Goal: Register for event/course

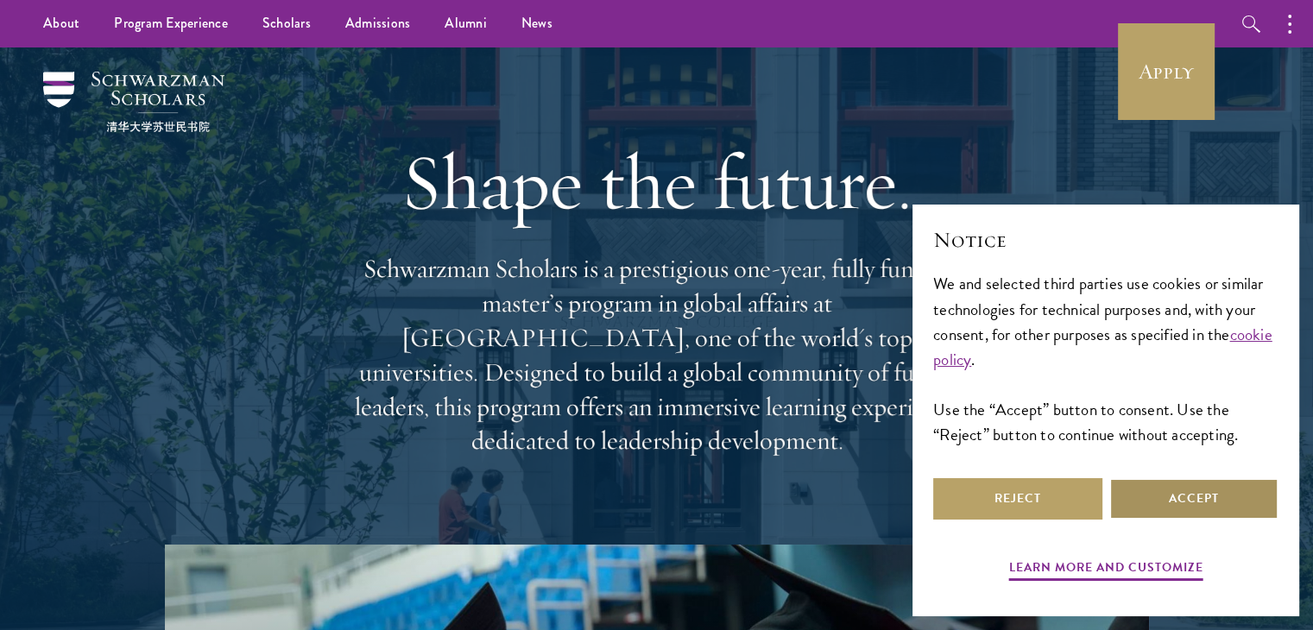
click at [1185, 501] on button "Accept" at bounding box center [1193, 498] width 169 height 41
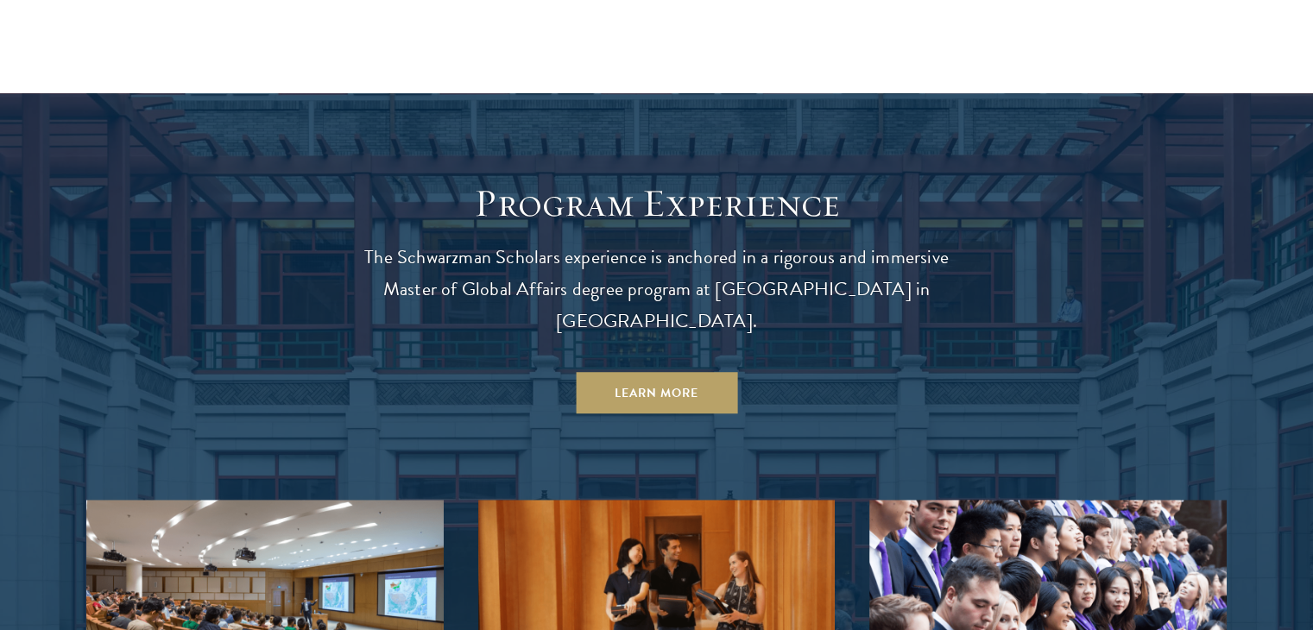
scroll to position [1381, 0]
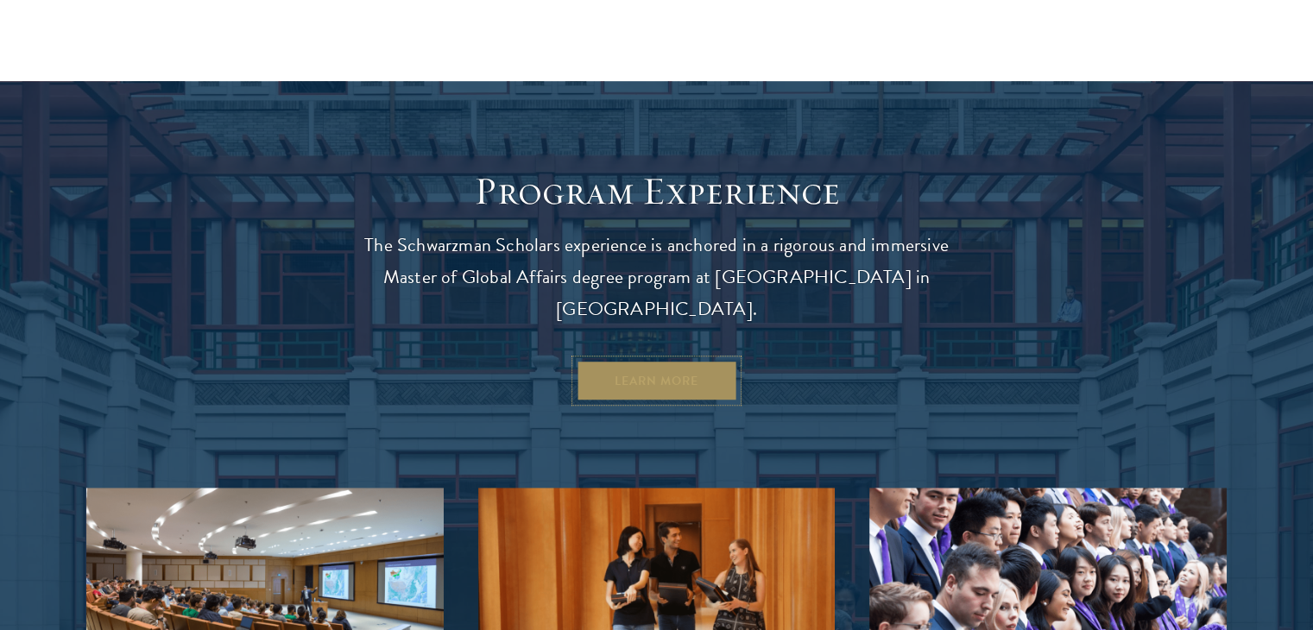
click at [684, 360] on link "Learn More" at bounding box center [656, 380] width 161 height 41
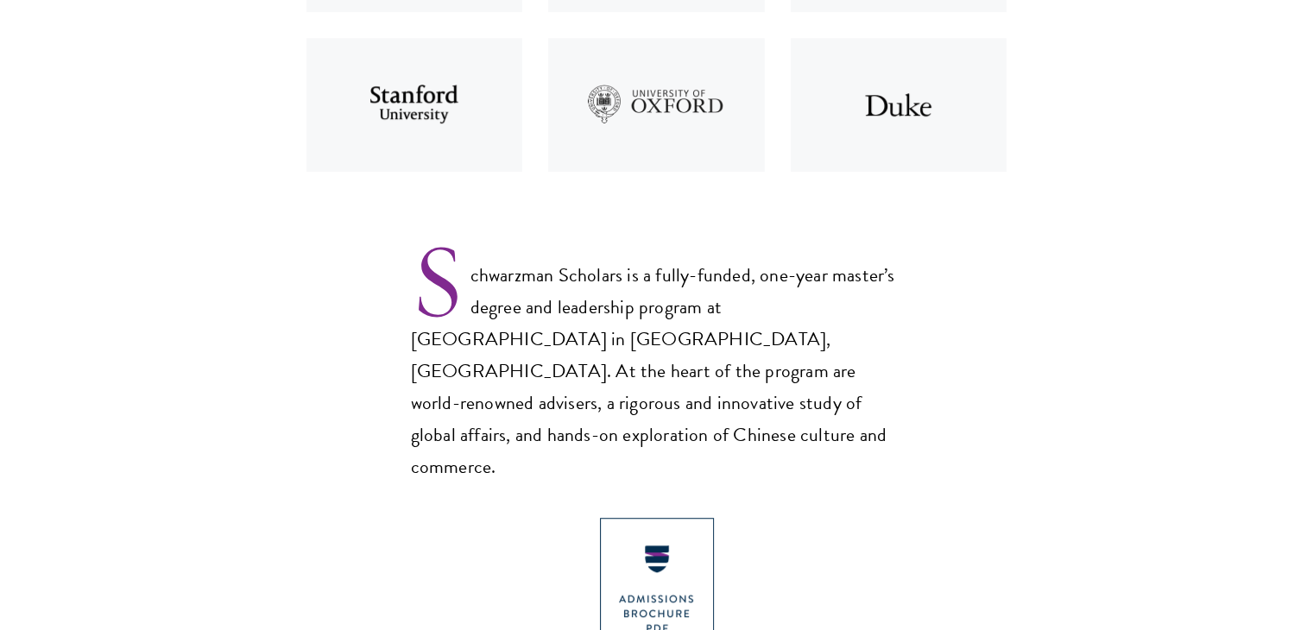
scroll to position [1122, 0]
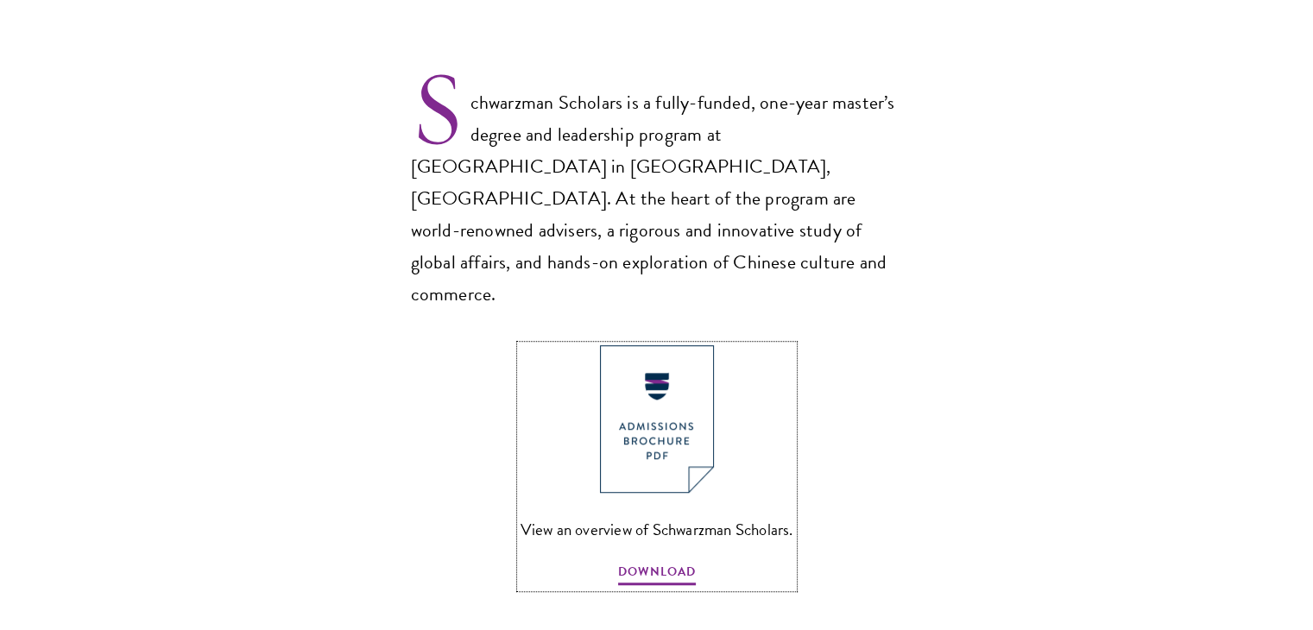
click at [636, 362] on img at bounding box center [657, 419] width 114 height 148
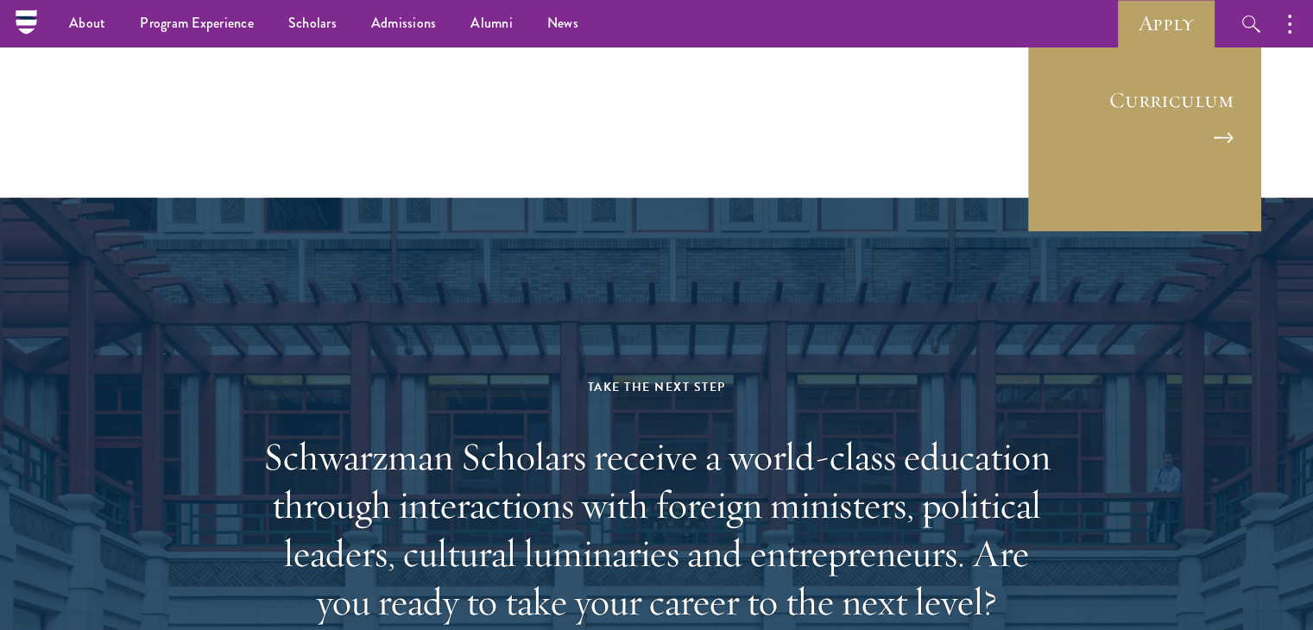
scroll to position [8173, 0]
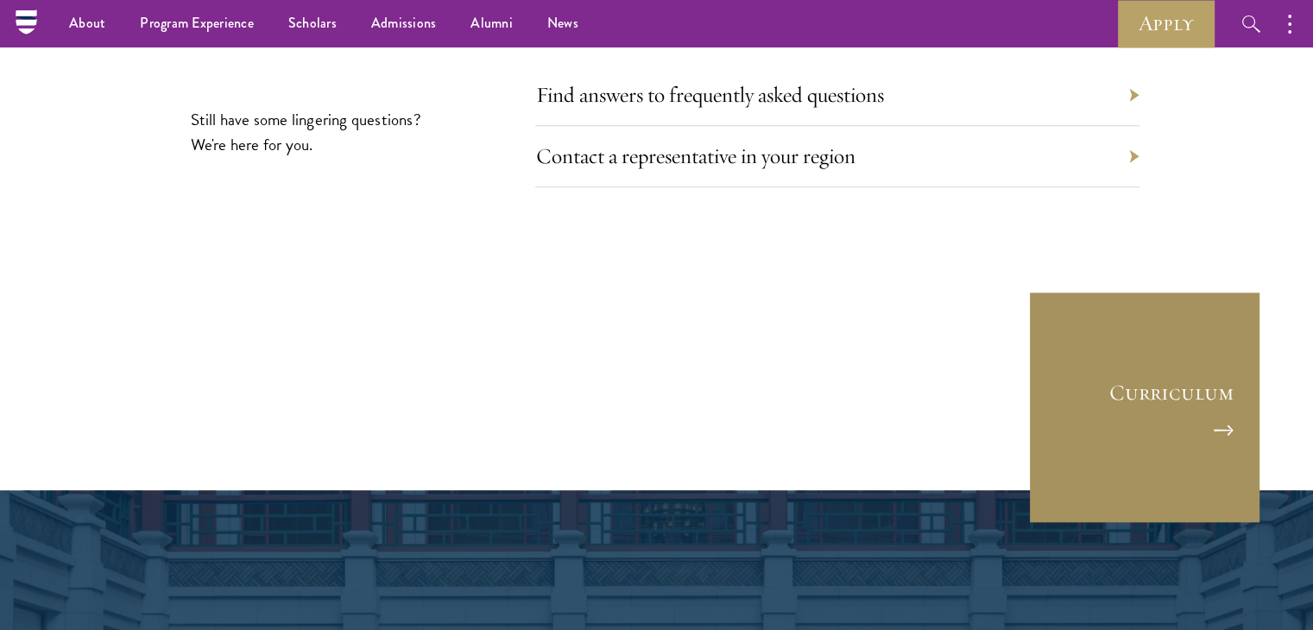
click at [1181, 323] on link "Curriculum" at bounding box center [1144, 407] width 233 height 233
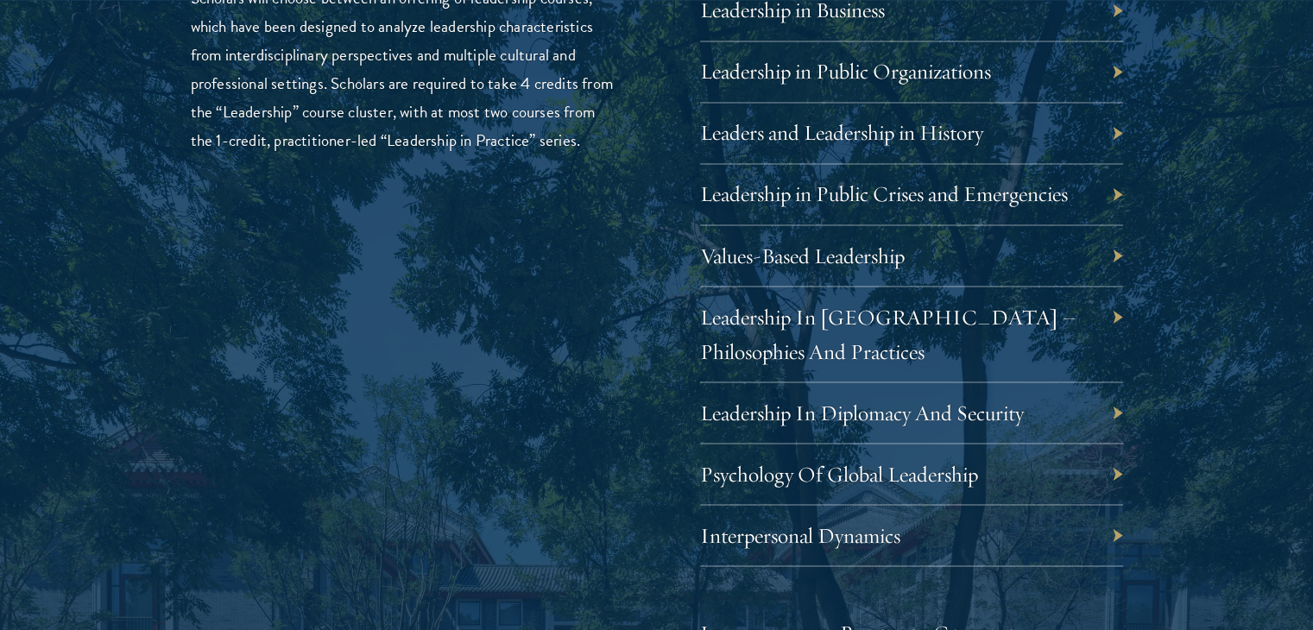
scroll to position [3107, 0]
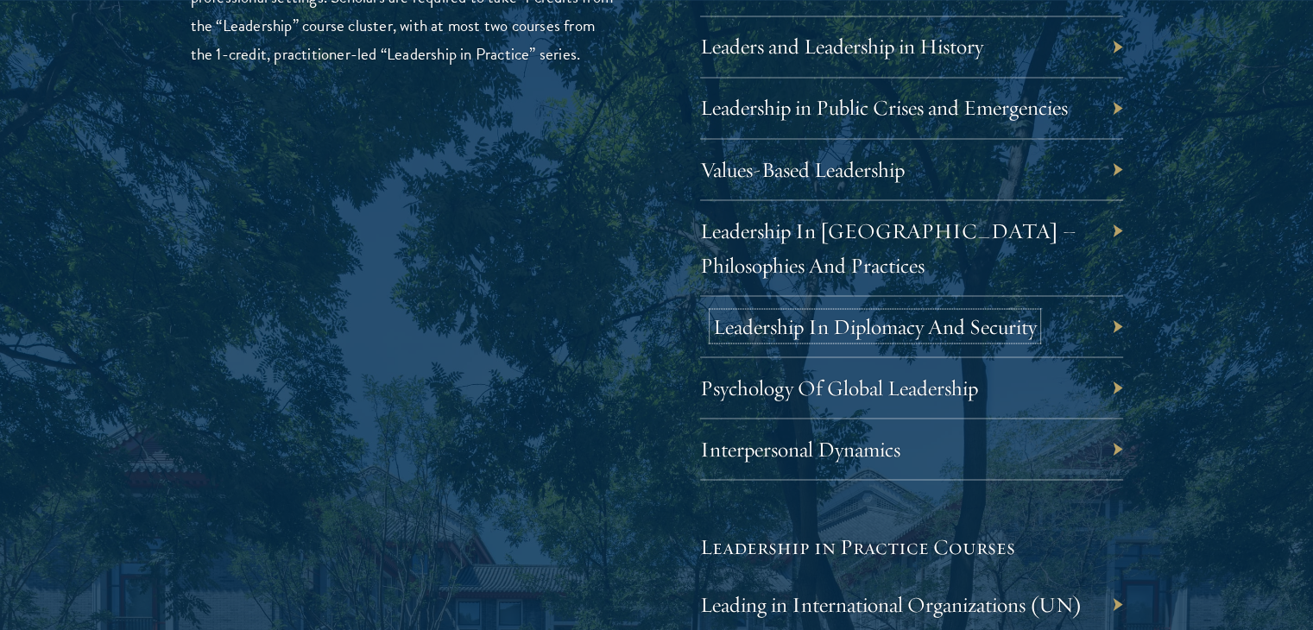
click at [946, 324] on link "Leadership In Diplomacy And Security" at bounding box center [875, 325] width 324 height 27
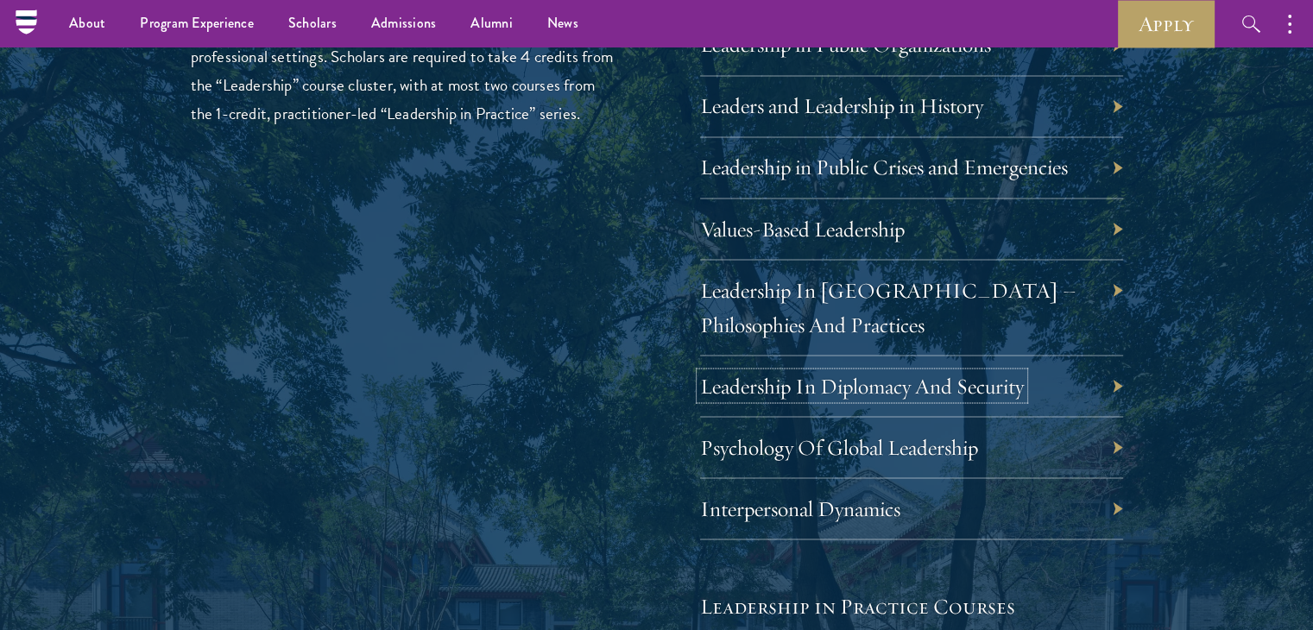
scroll to position [3020, 0]
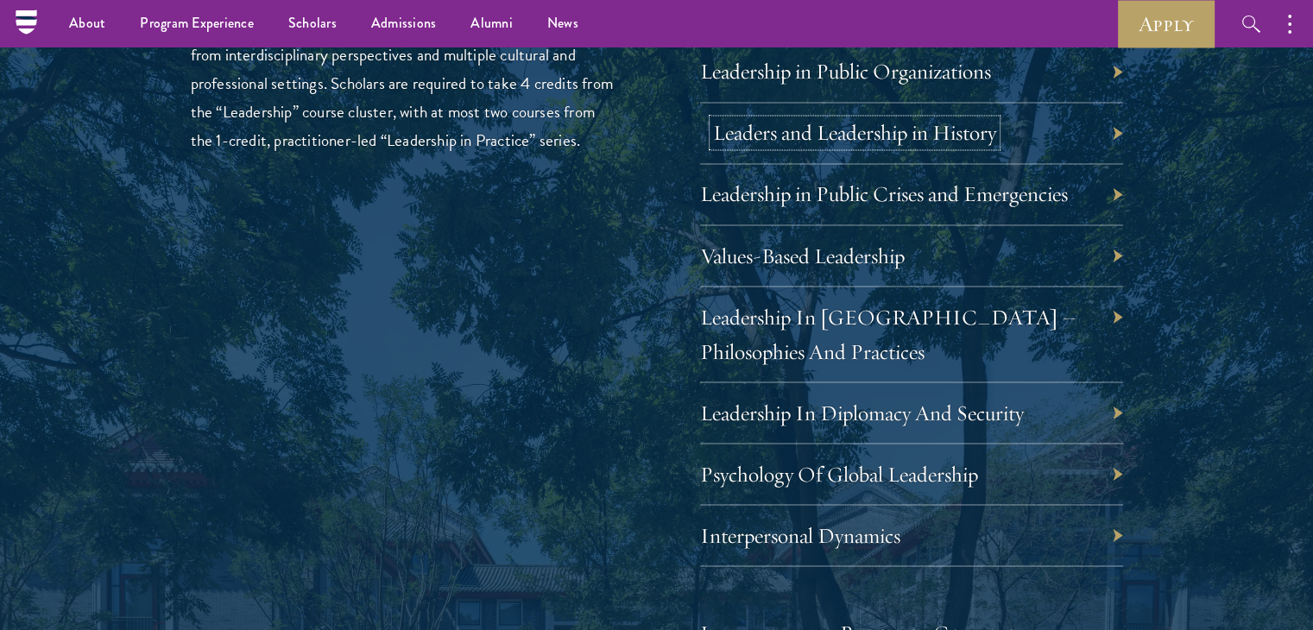
click at [935, 132] on link "Leaders and Leadership in History" at bounding box center [854, 132] width 283 height 27
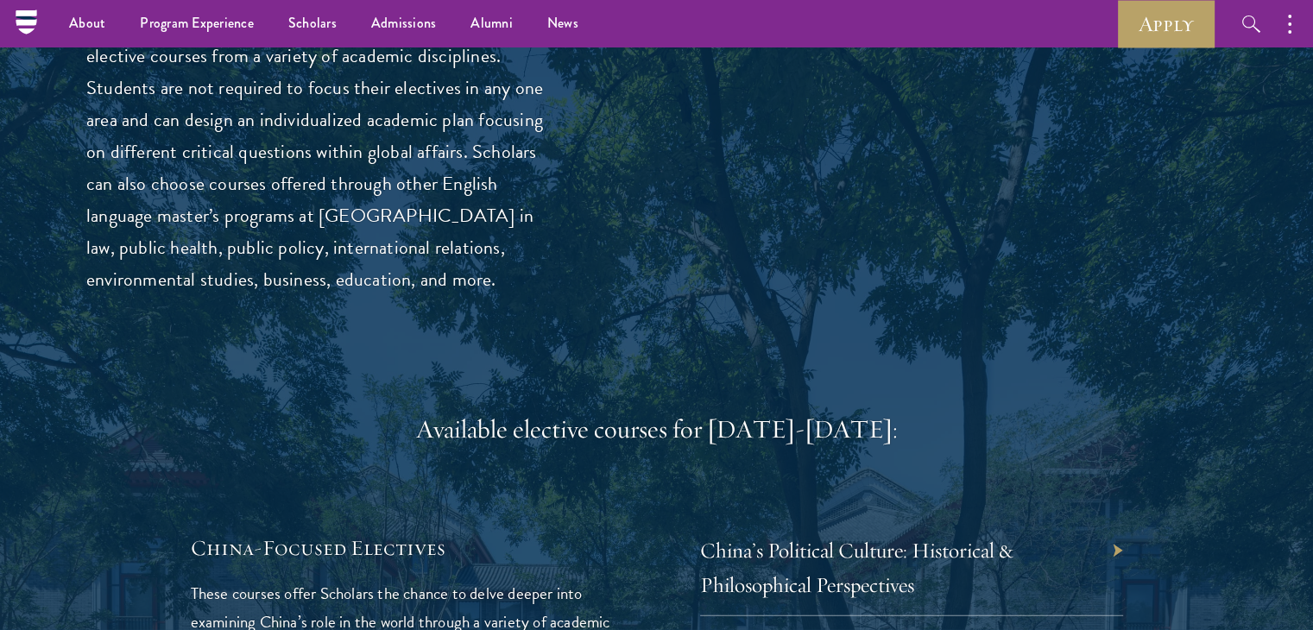
scroll to position [0, 0]
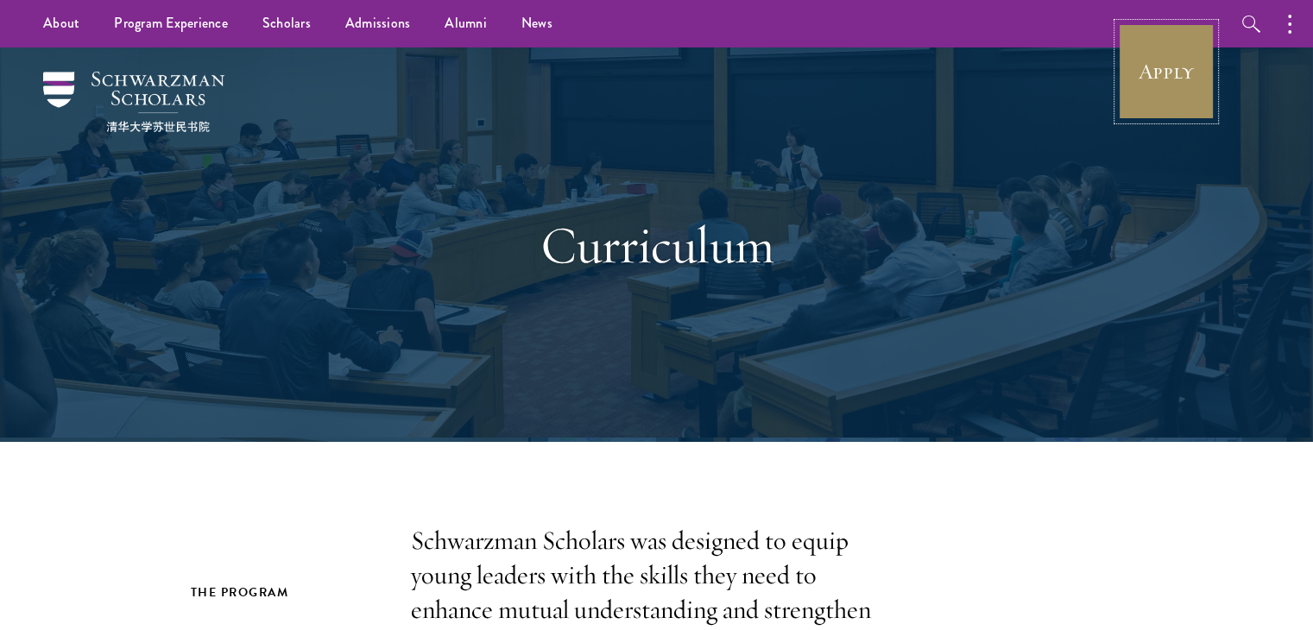
click at [1170, 79] on link "Apply" at bounding box center [1166, 71] width 97 height 97
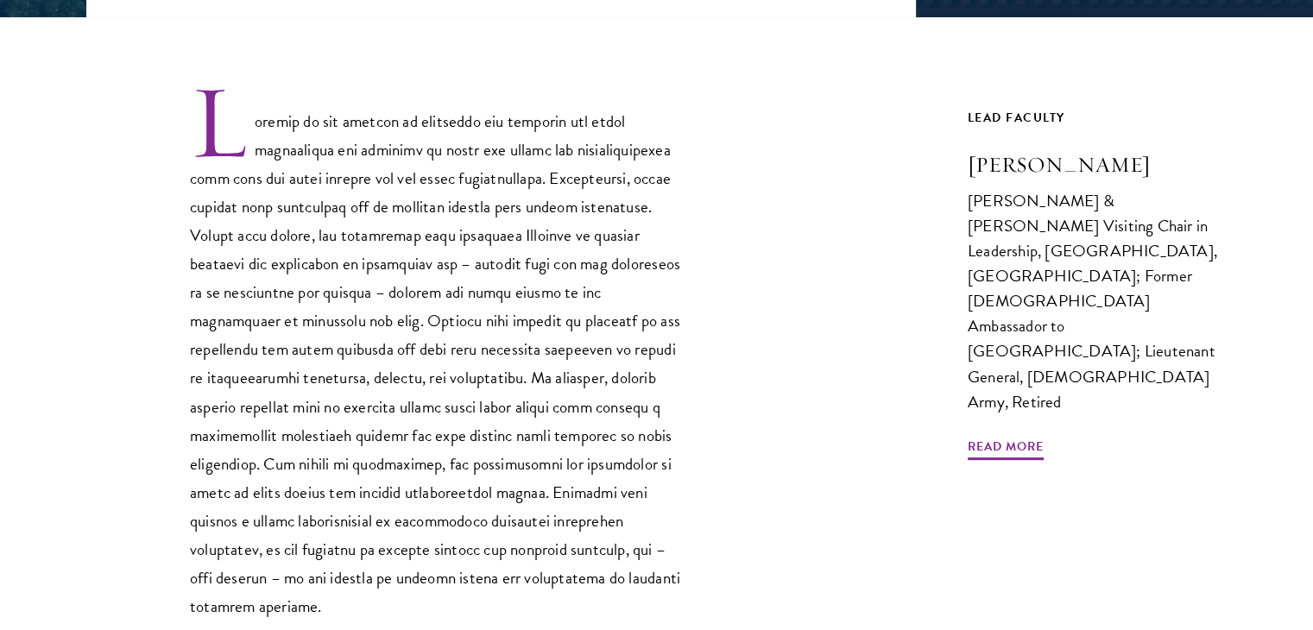
scroll to position [604, 0]
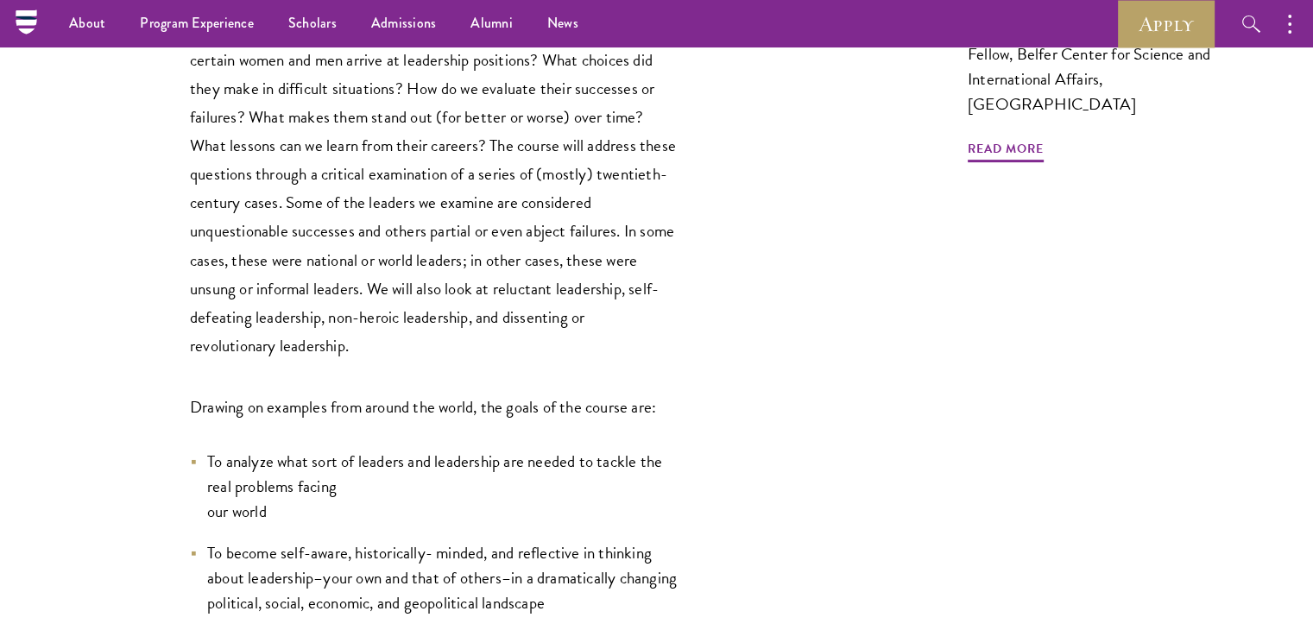
scroll to position [431, 0]
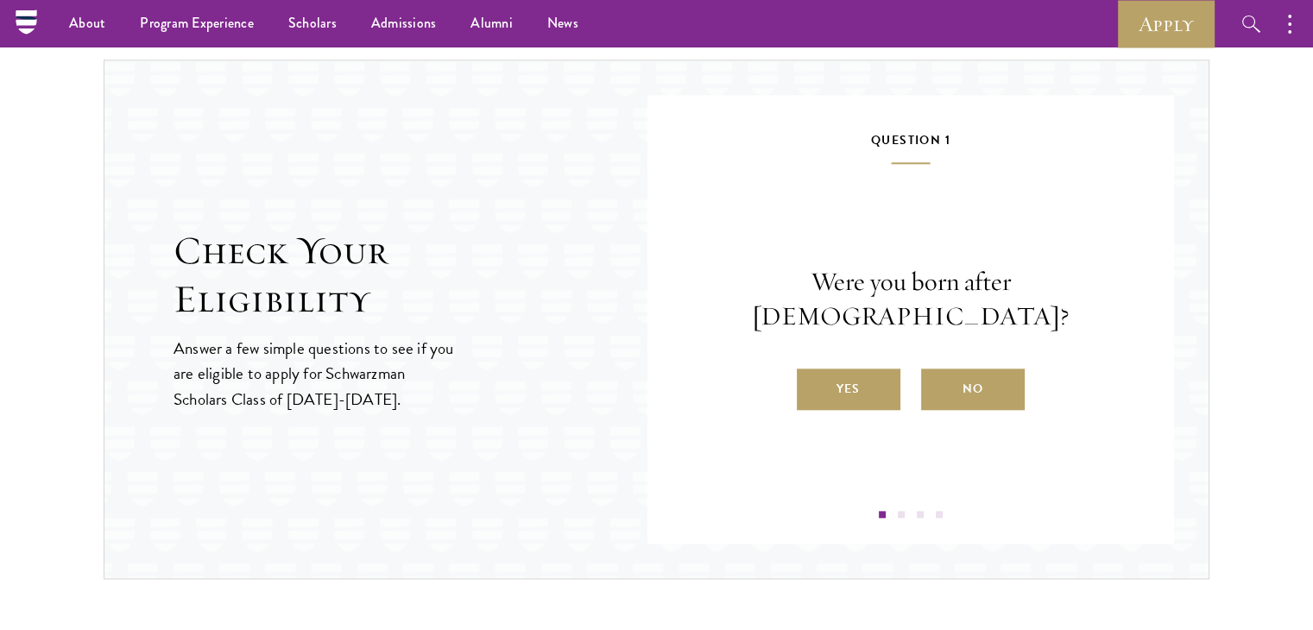
scroll to position [1735, 0]
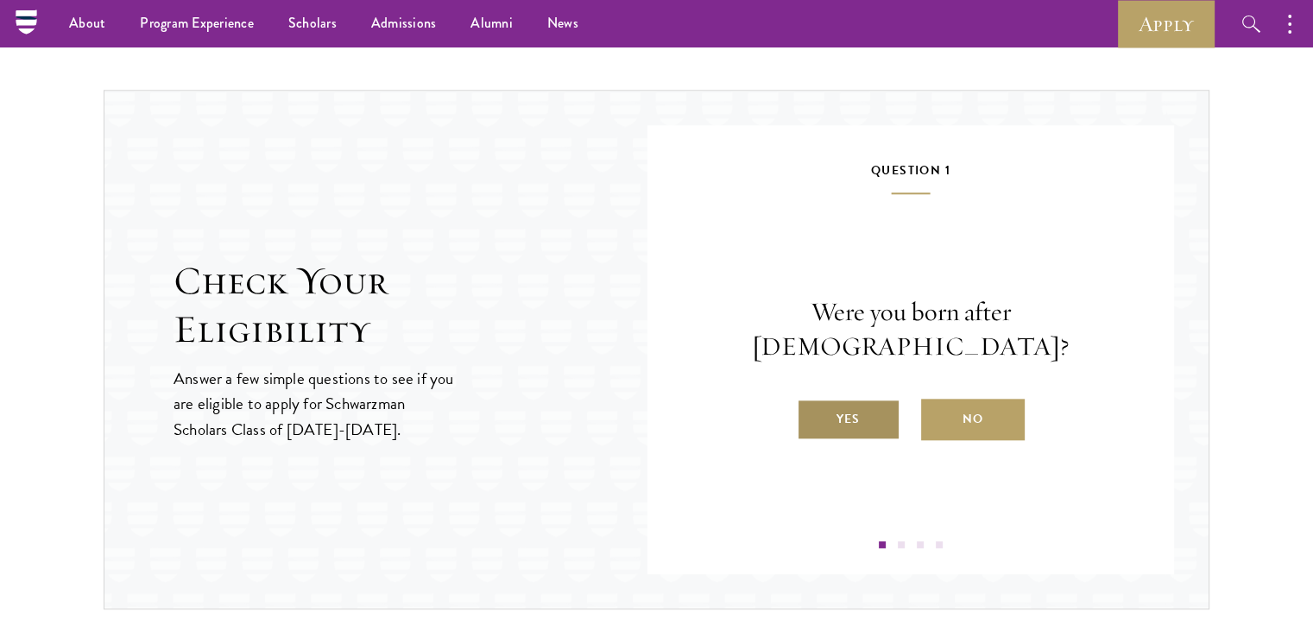
click at [815, 399] on label "Yes" at bounding box center [849, 419] width 104 height 41
click at [812, 400] on input "Yes" at bounding box center [805, 408] width 16 height 16
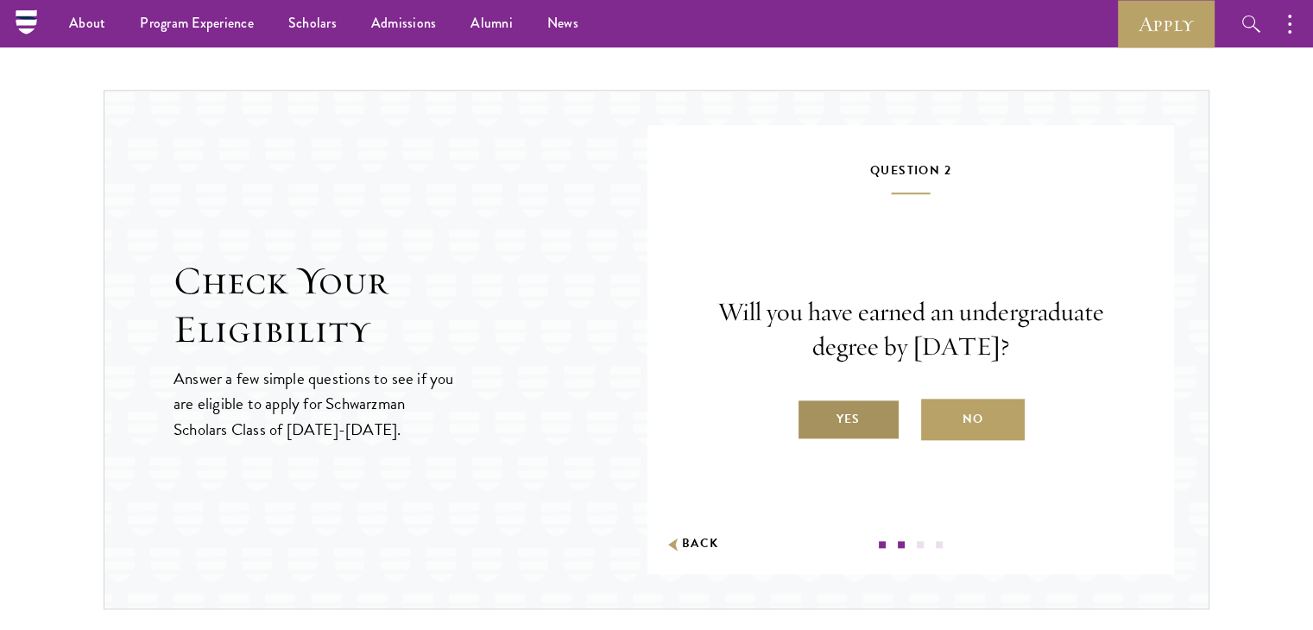
click at [861, 425] on label "Yes" at bounding box center [849, 419] width 104 height 41
click at [812, 416] on input "Yes" at bounding box center [805, 408] width 16 height 16
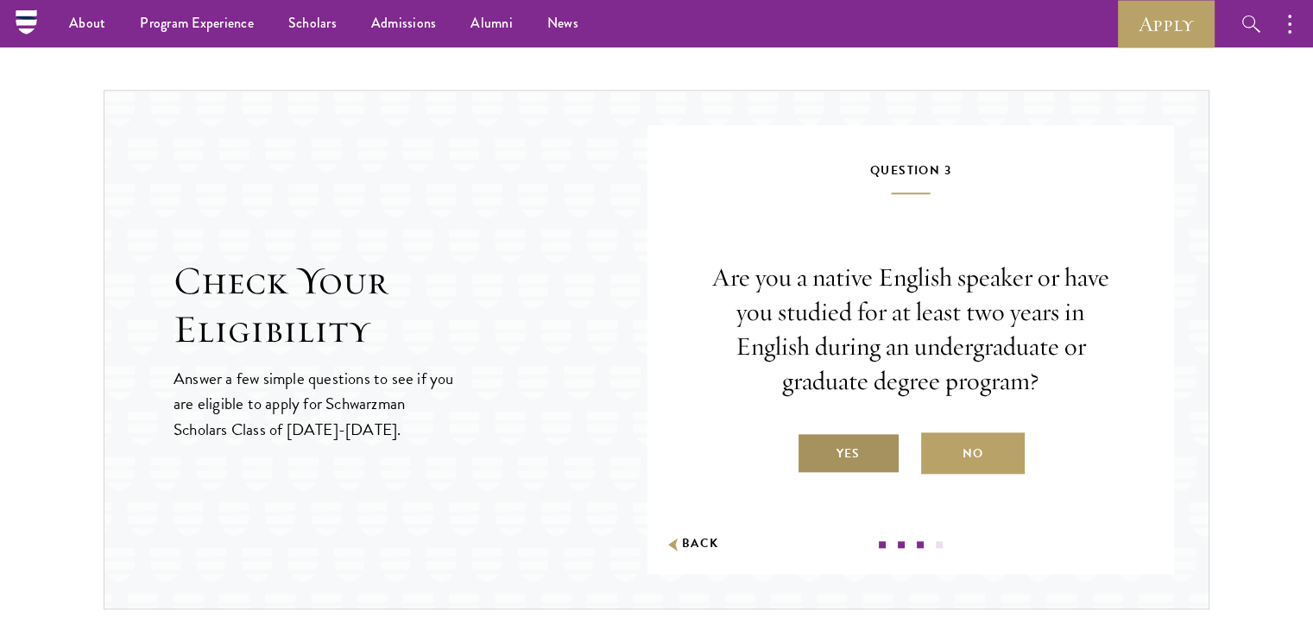
click at [853, 457] on label "Yes" at bounding box center [849, 452] width 104 height 41
click at [812, 450] on input "Yes" at bounding box center [805, 443] width 16 height 16
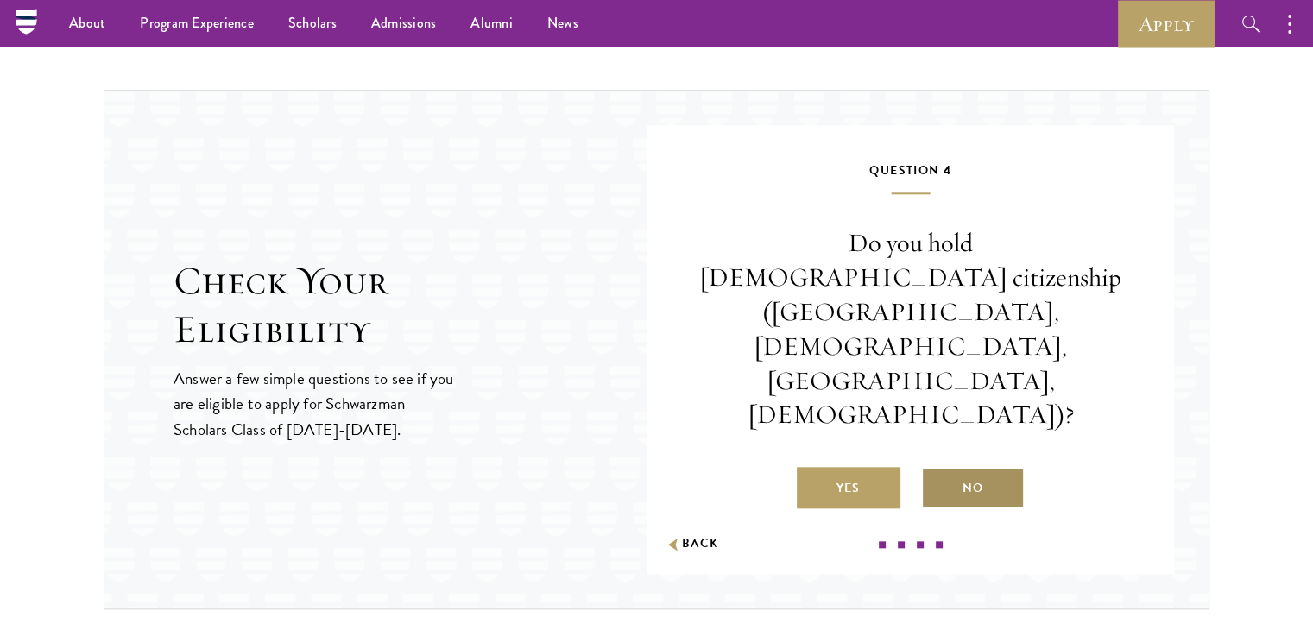
click at [949, 467] on label "No" at bounding box center [973, 487] width 104 height 41
click at [936, 469] on input "No" at bounding box center [929, 477] width 16 height 16
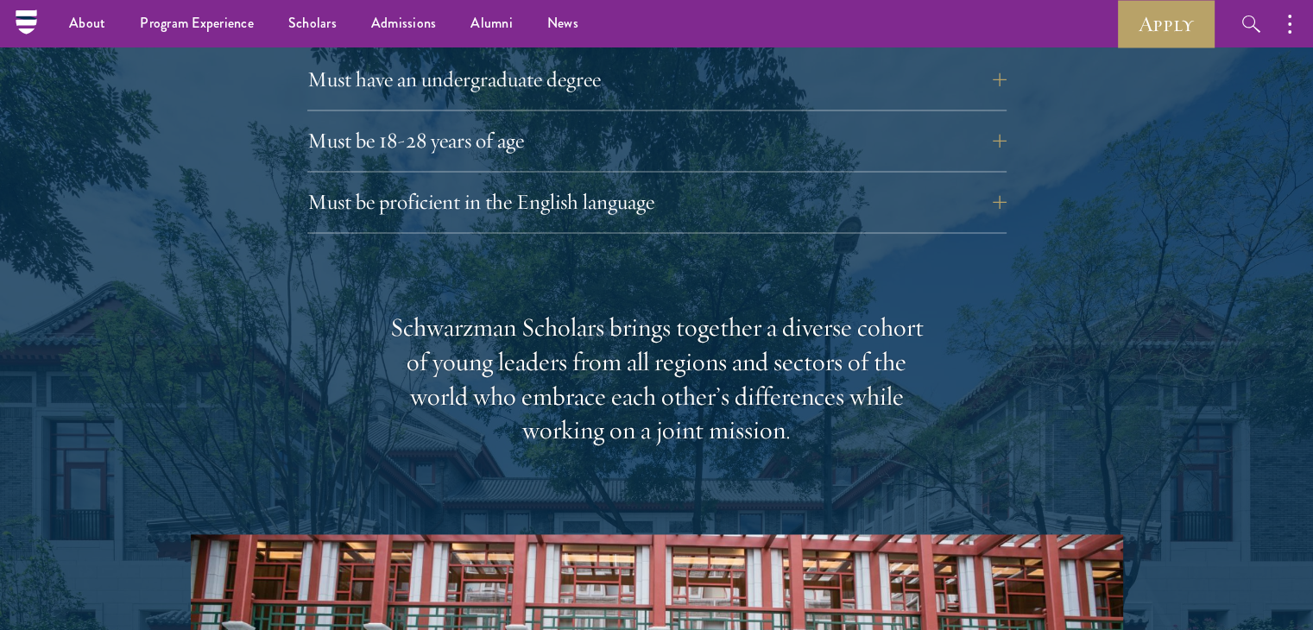
scroll to position [2416, 0]
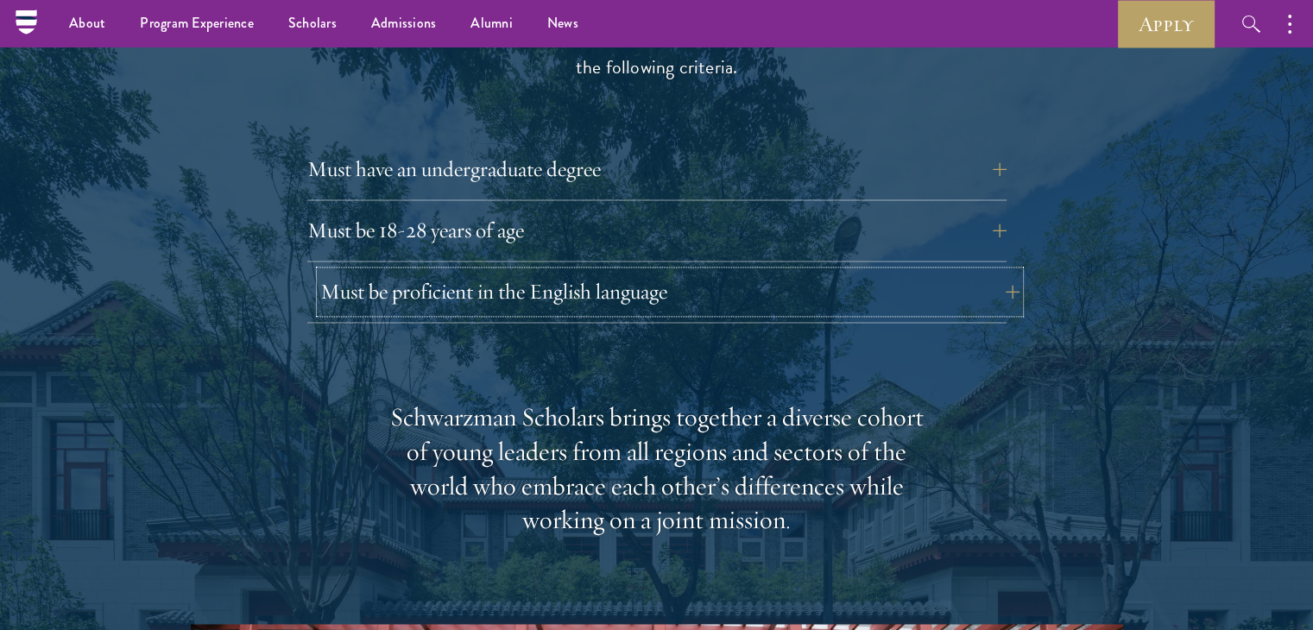
click at [1000, 271] on button "Must be proficient in the English language" at bounding box center [669, 291] width 699 height 41
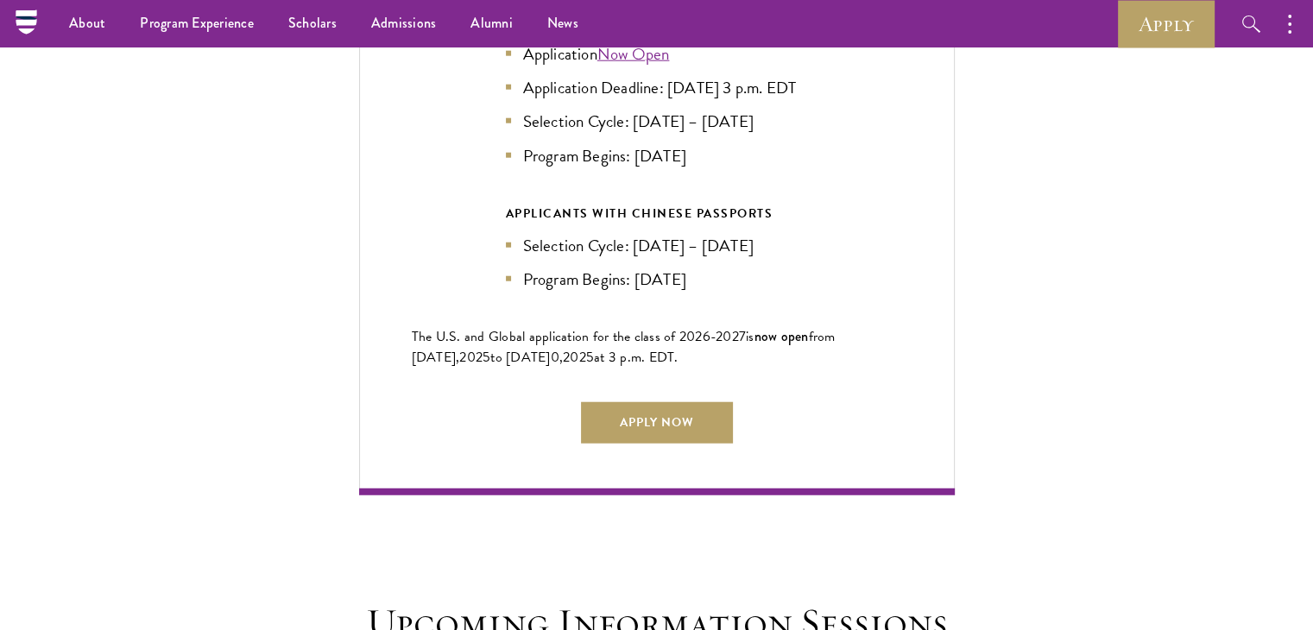
scroll to position [4401, 0]
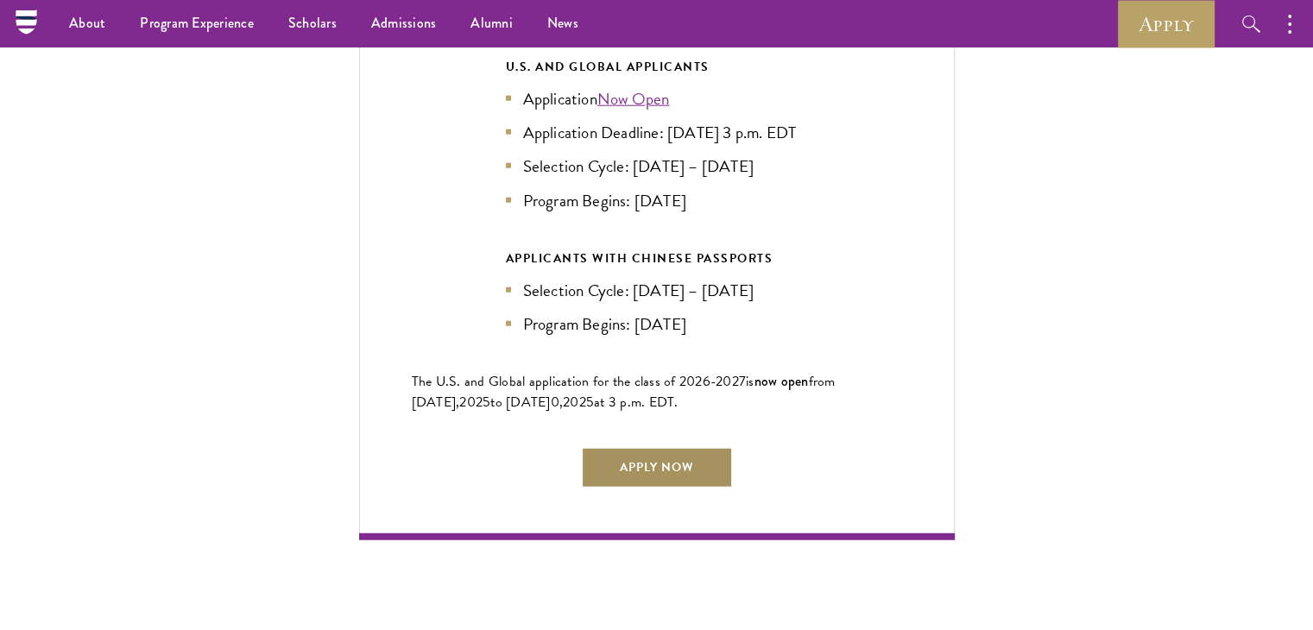
click at [689, 447] on link "Apply Now" at bounding box center [657, 467] width 152 height 41
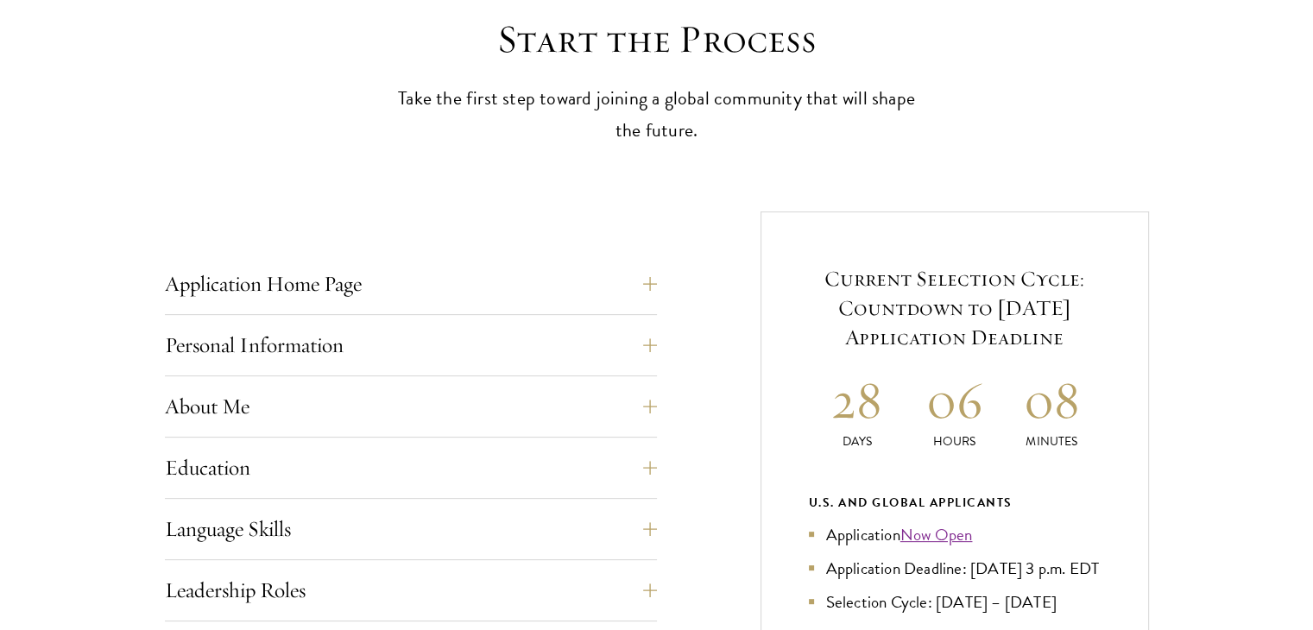
scroll to position [518, 0]
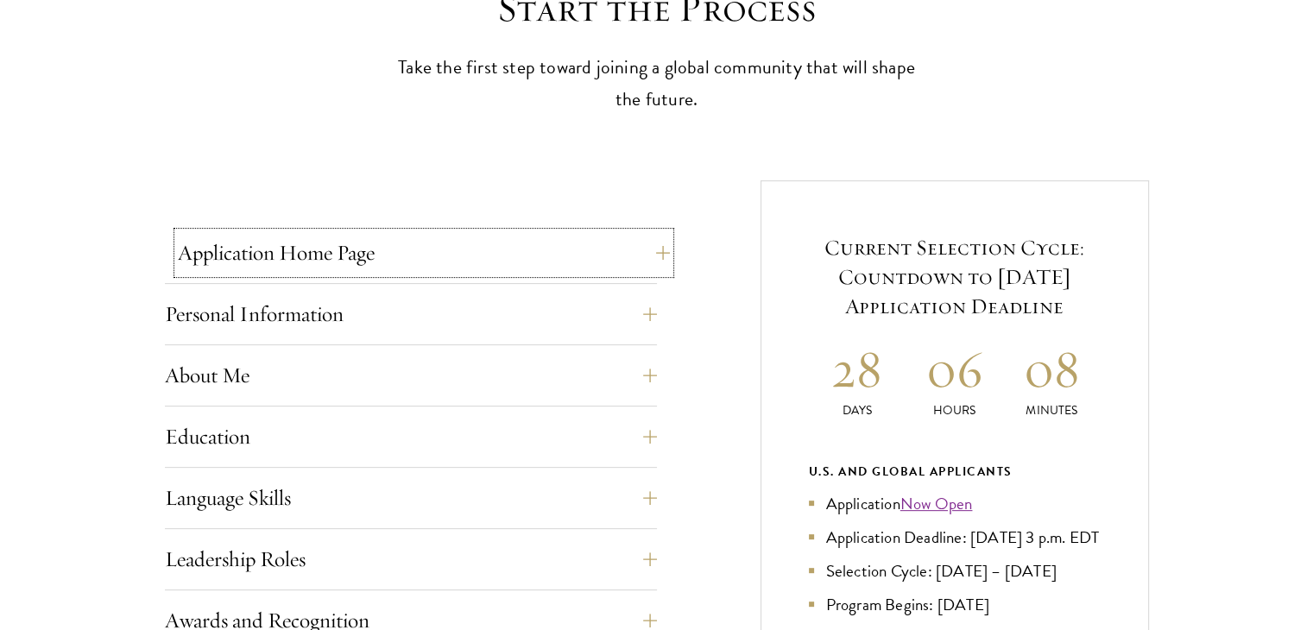
click at [642, 263] on button "Application Home Page" at bounding box center [424, 252] width 492 height 41
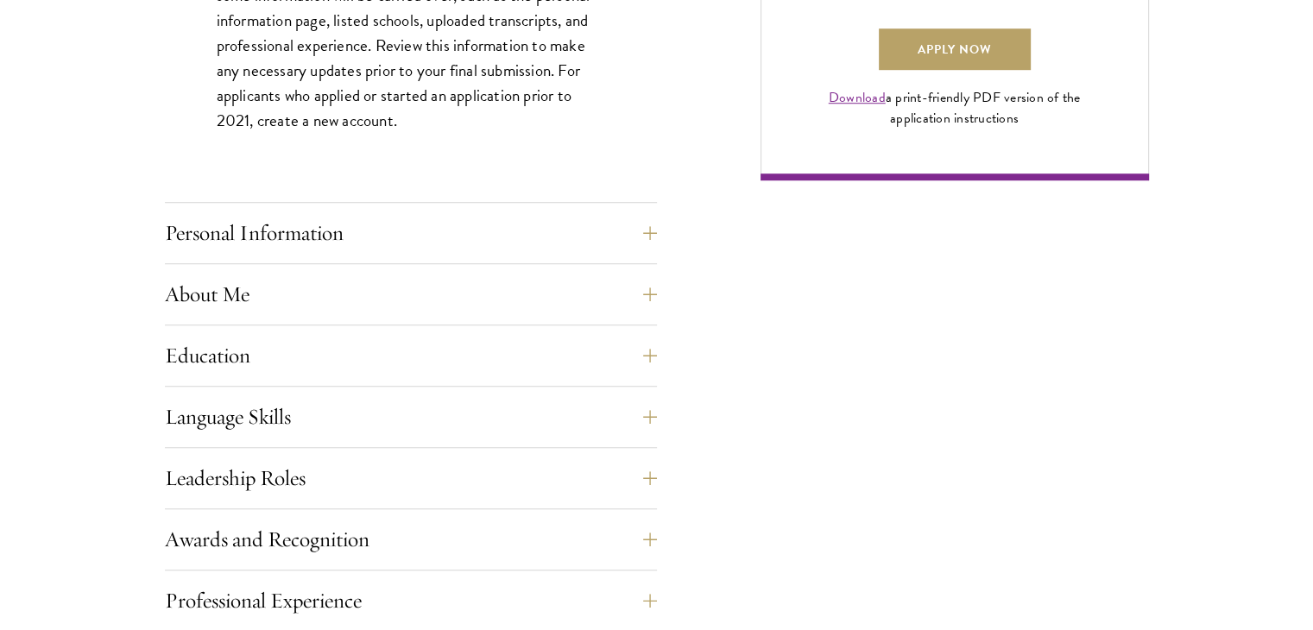
scroll to position [1381, 0]
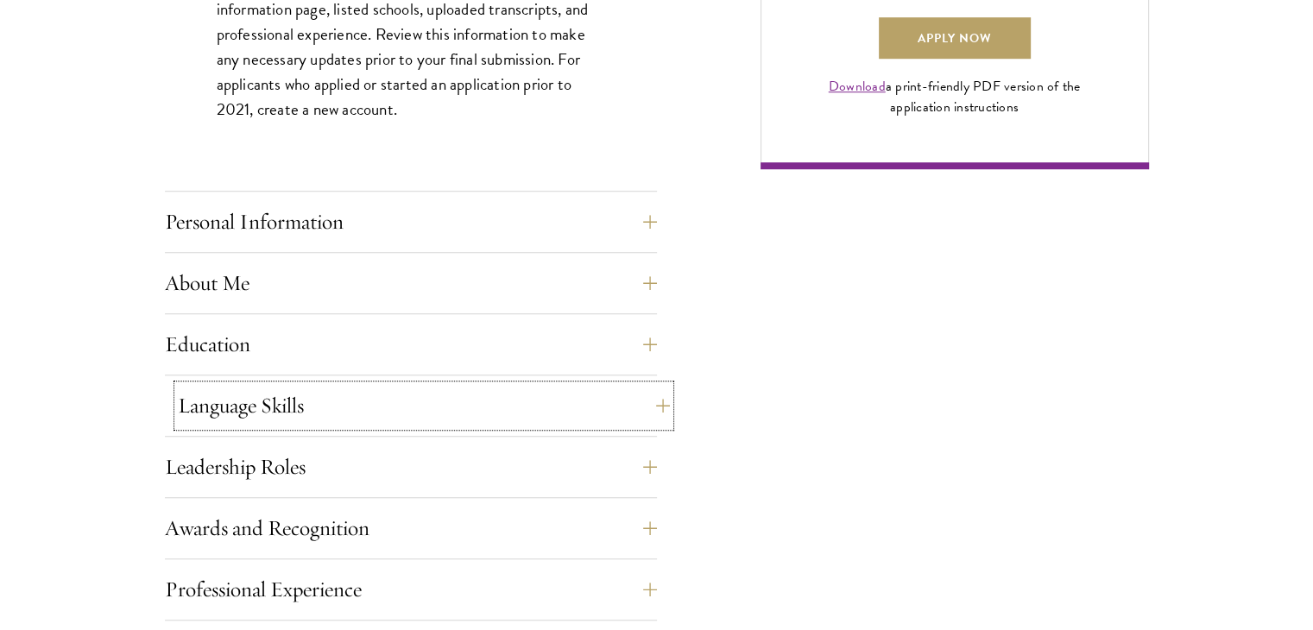
click at [638, 419] on button "Language Skills" at bounding box center [424, 405] width 492 height 41
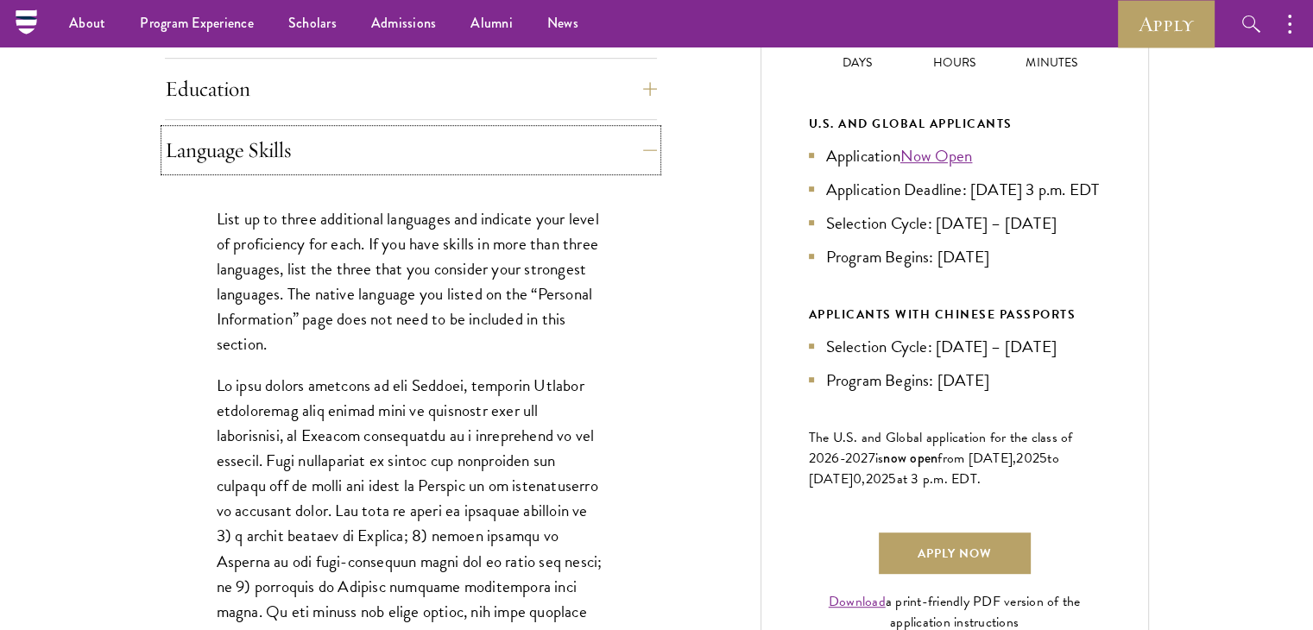
scroll to position [863, 0]
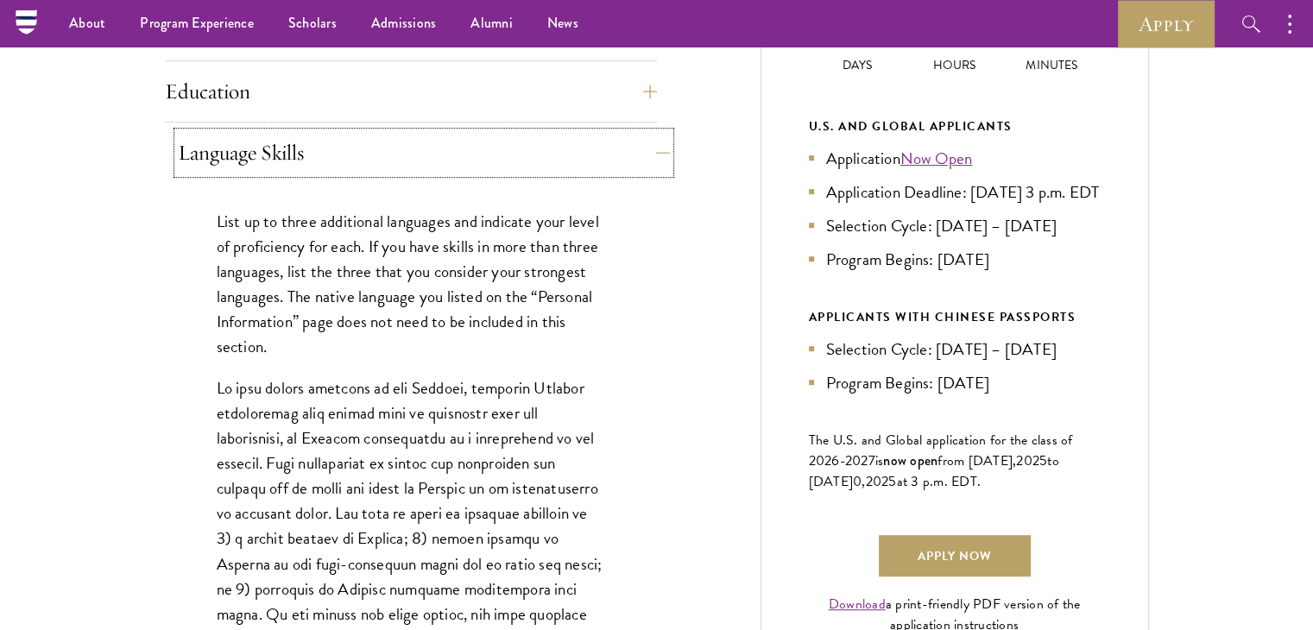
click at [651, 143] on button "Language Skills" at bounding box center [424, 152] width 492 height 41
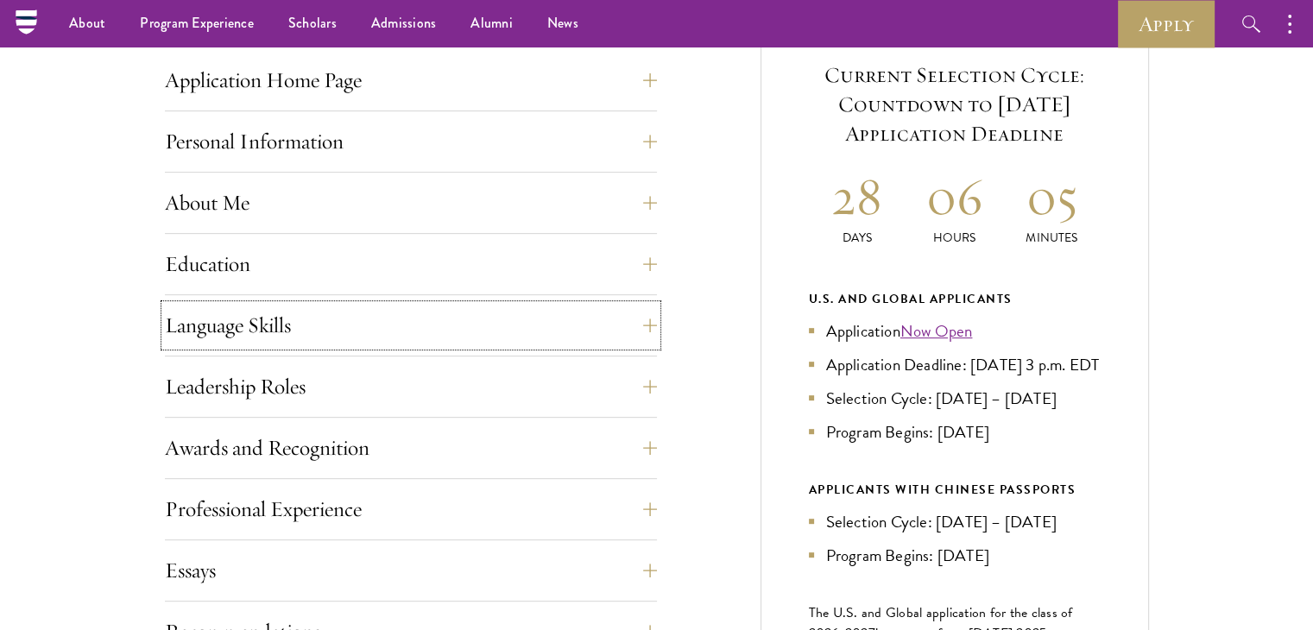
scroll to position [604, 0]
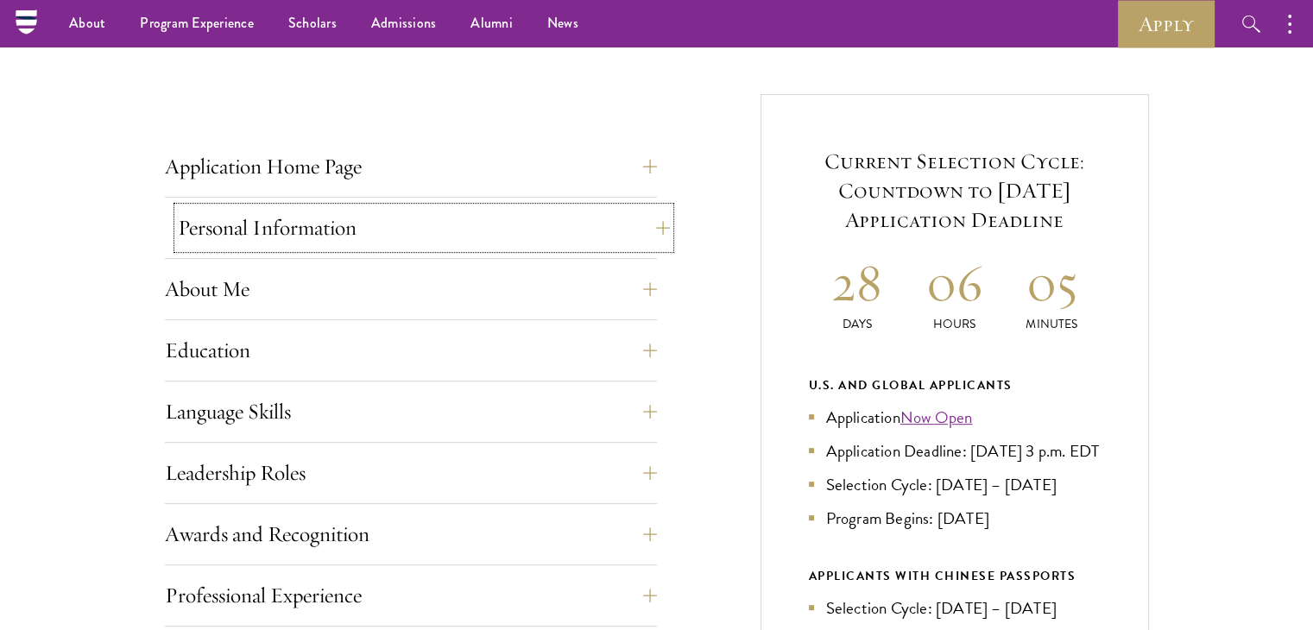
click at [609, 236] on button "Personal Information" at bounding box center [424, 227] width 492 height 41
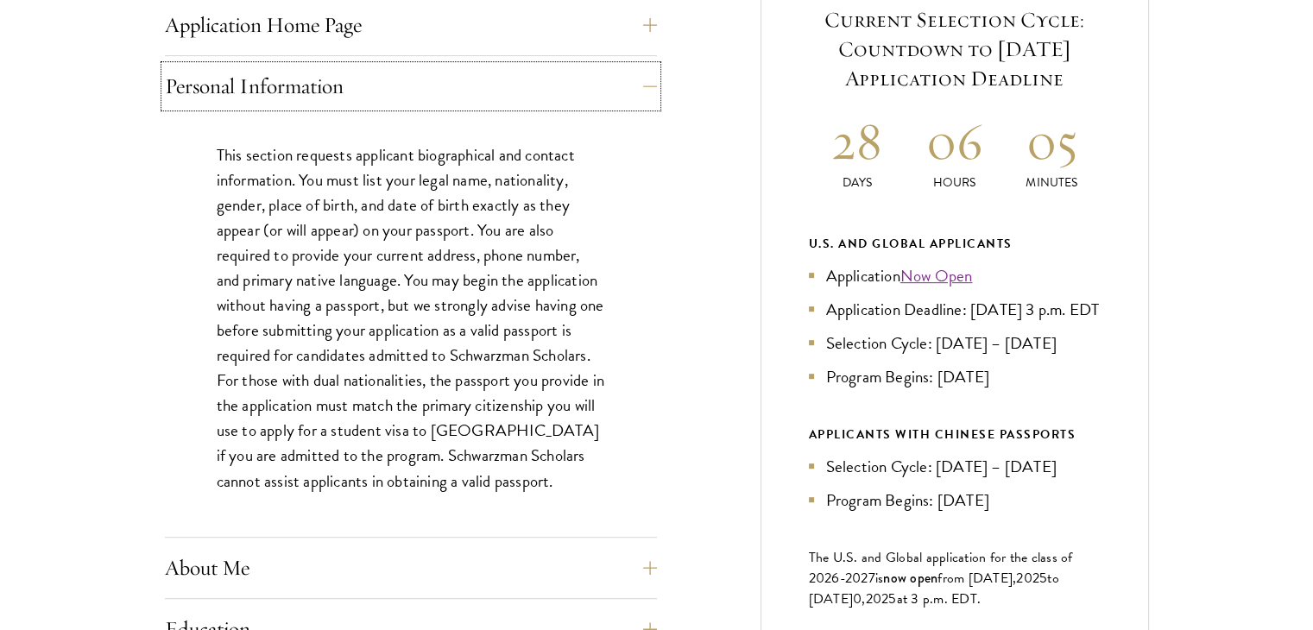
scroll to position [777, 0]
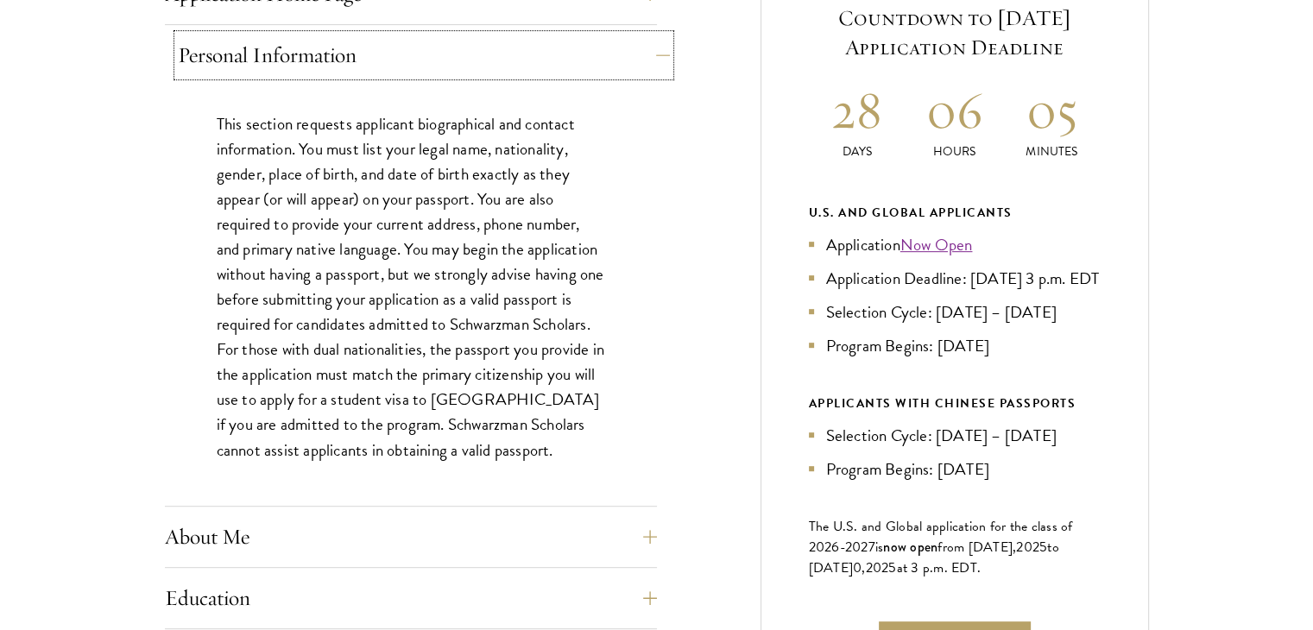
click at [487, 68] on button "Personal Information" at bounding box center [424, 55] width 492 height 41
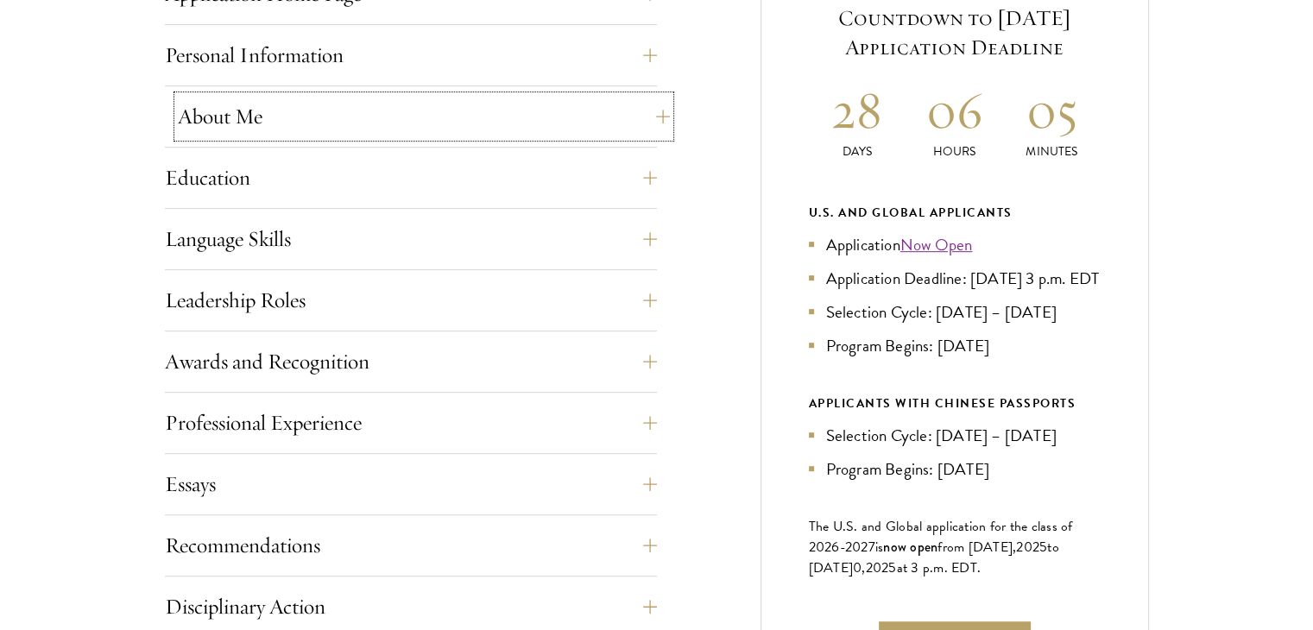
click at [474, 116] on button "About Me" at bounding box center [424, 116] width 492 height 41
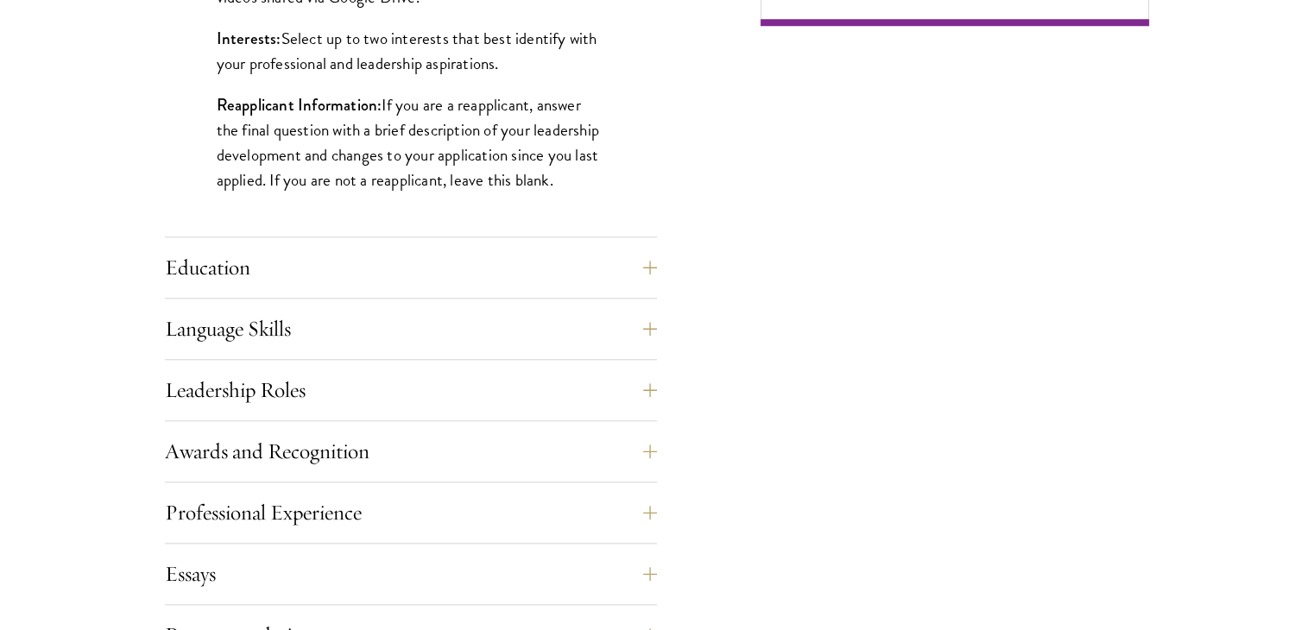
scroll to position [1553, 0]
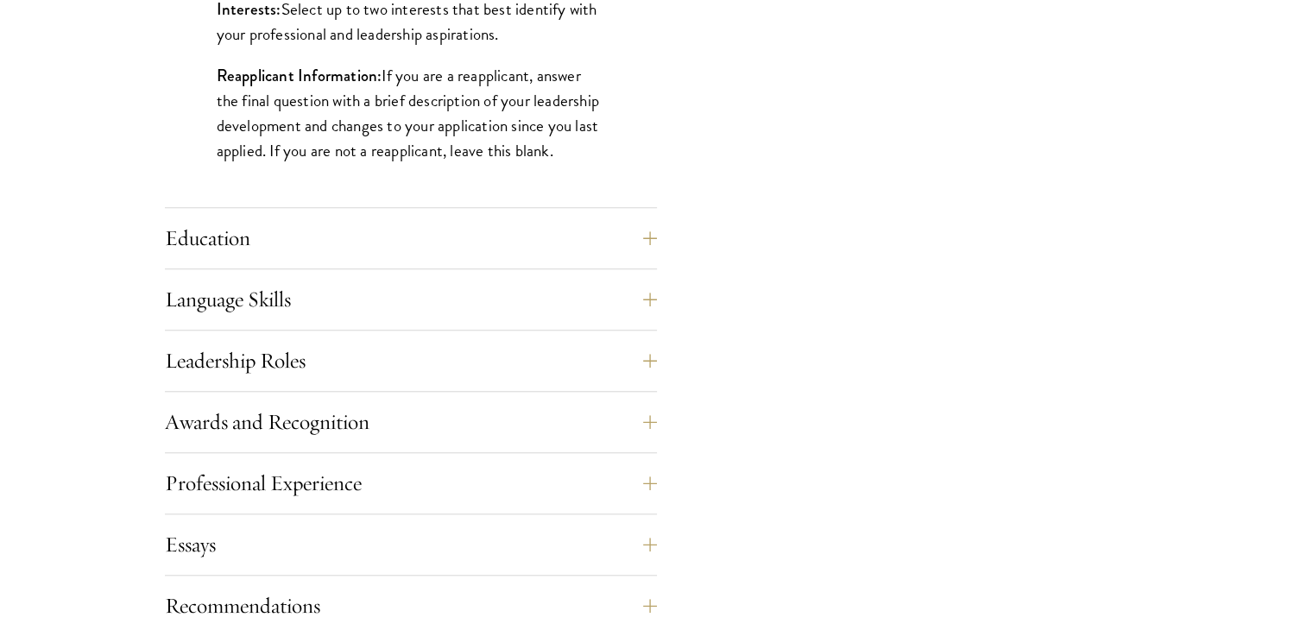
click at [645, 262] on div "Education List only undergraduate and graduate degrees completed (or on track t…" at bounding box center [411, 243] width 492 height 52
click at [639, 255] on button "Education" at bounding box center [424, 237] width 492 height 41
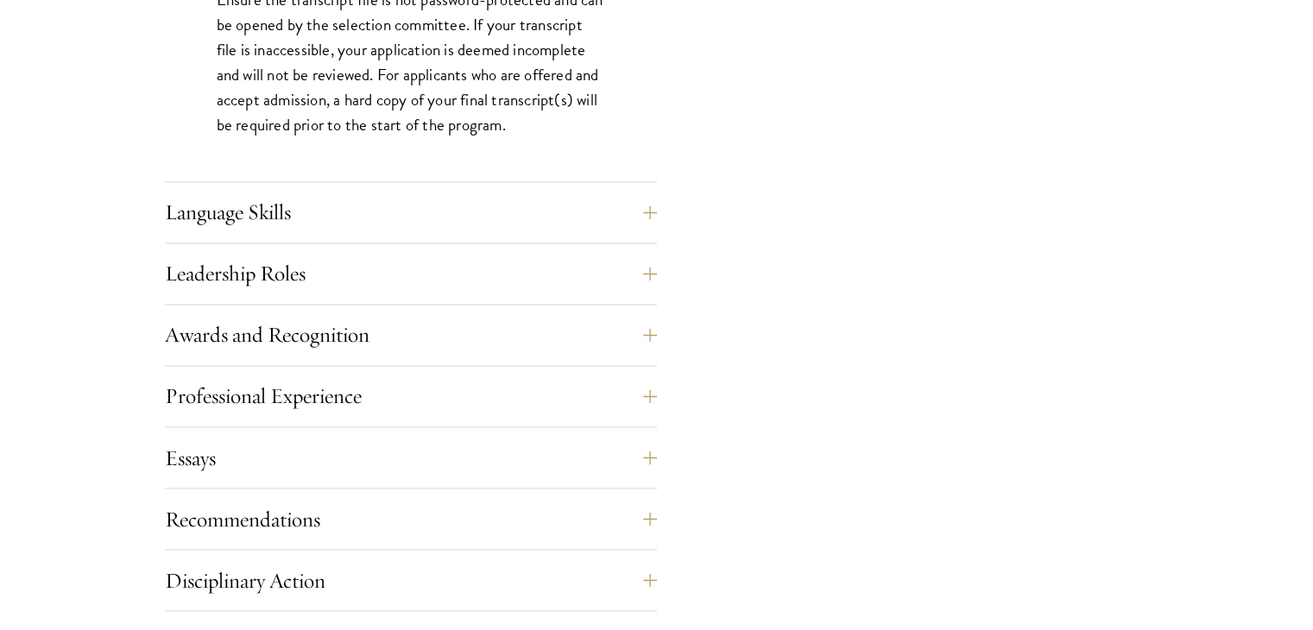
scroll to position [2848, 0]
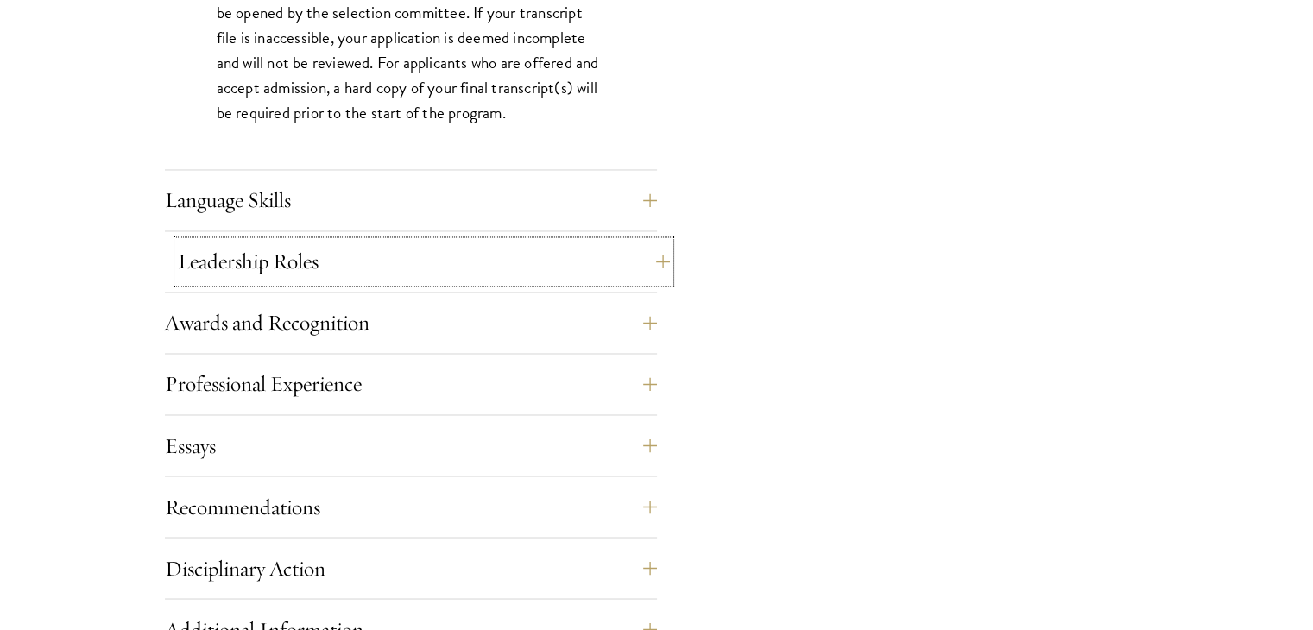
click at [595, 261] on button "Leadership Roles" at bounding box center [424, 261] width 492 height 41
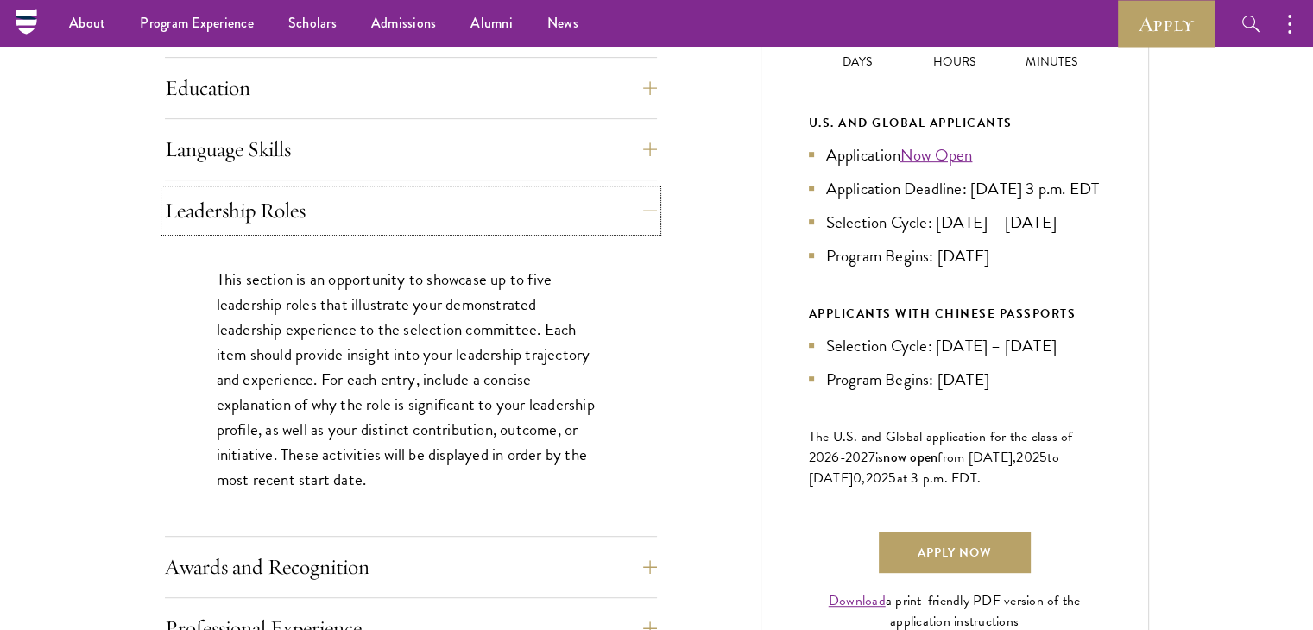
scroll to position [863, 0]
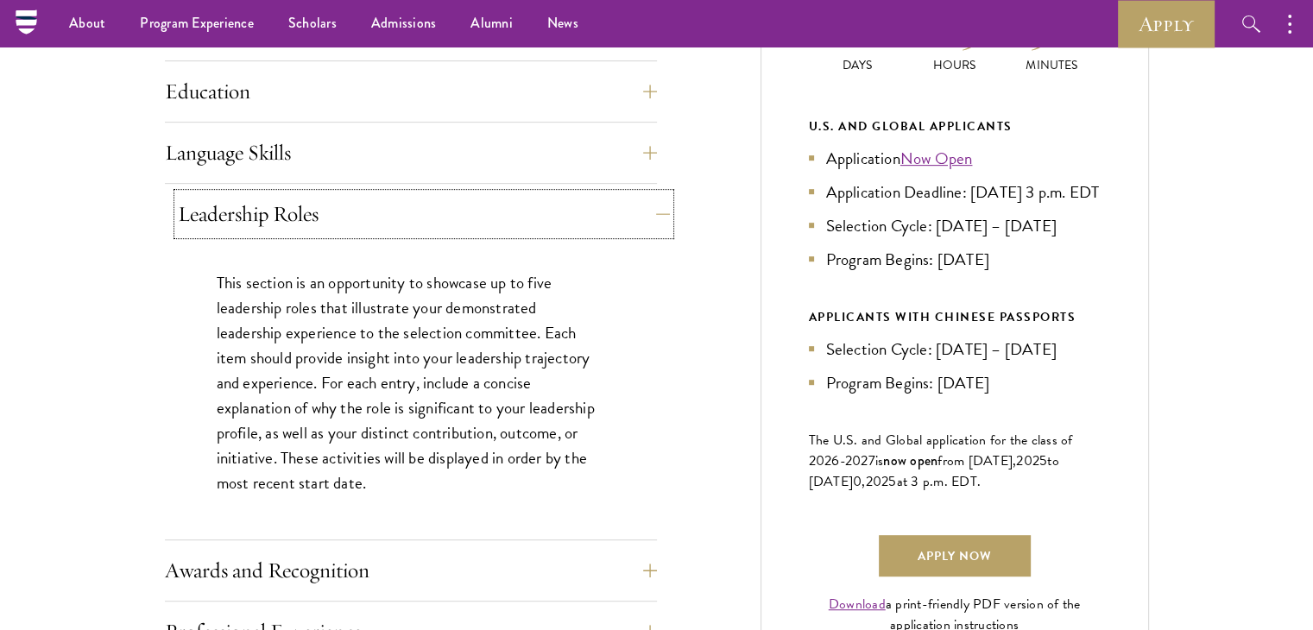
click at [650, 206] on button "Leadership Roles" at bounding box center [424, 213] width 492 height 41
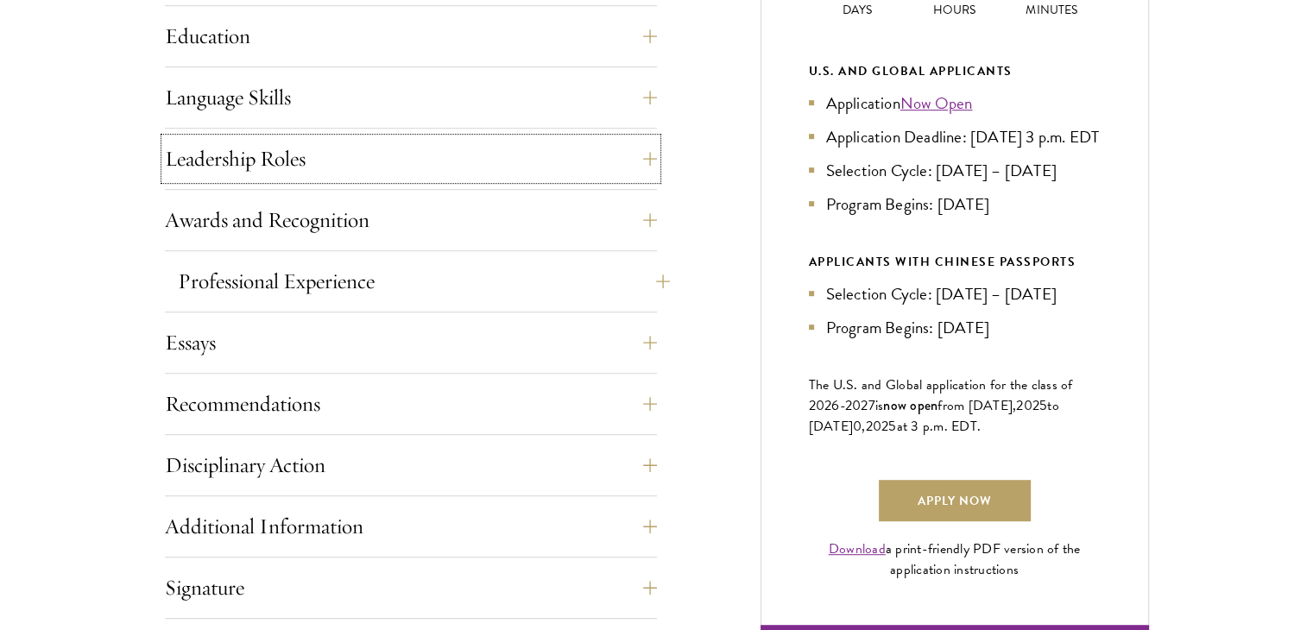
scroll to position [949, 0]
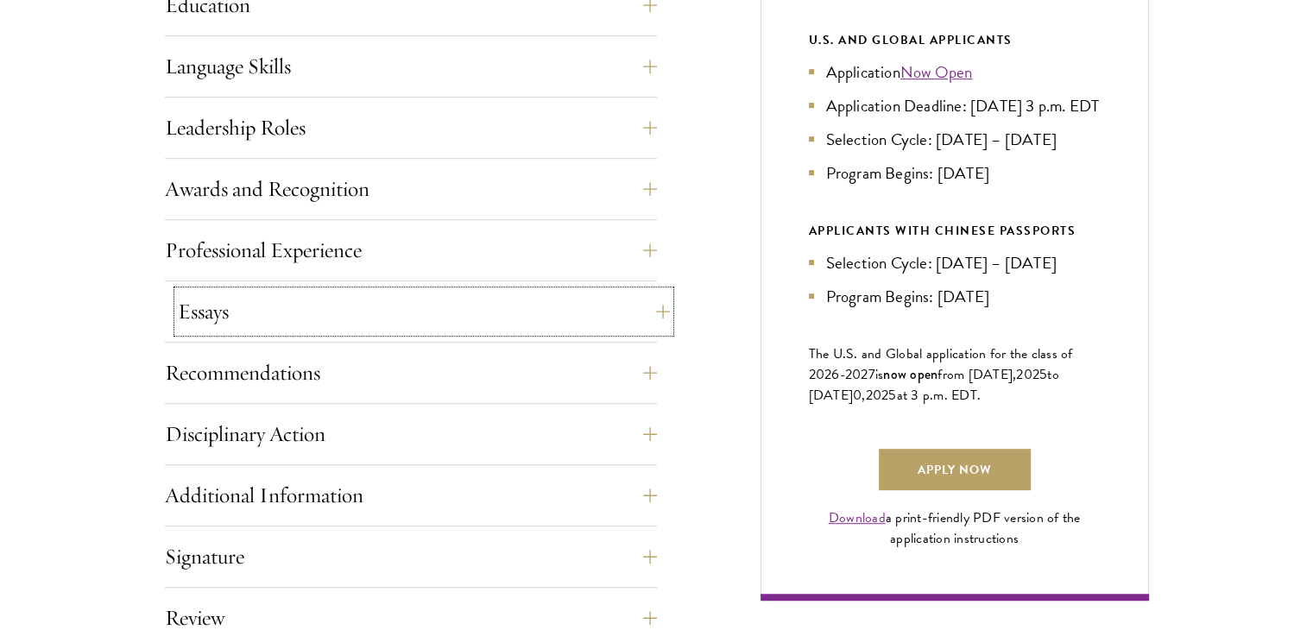
click at [657, 305] on button "Essays" at bounding box center [424, 311] width 492 height 41
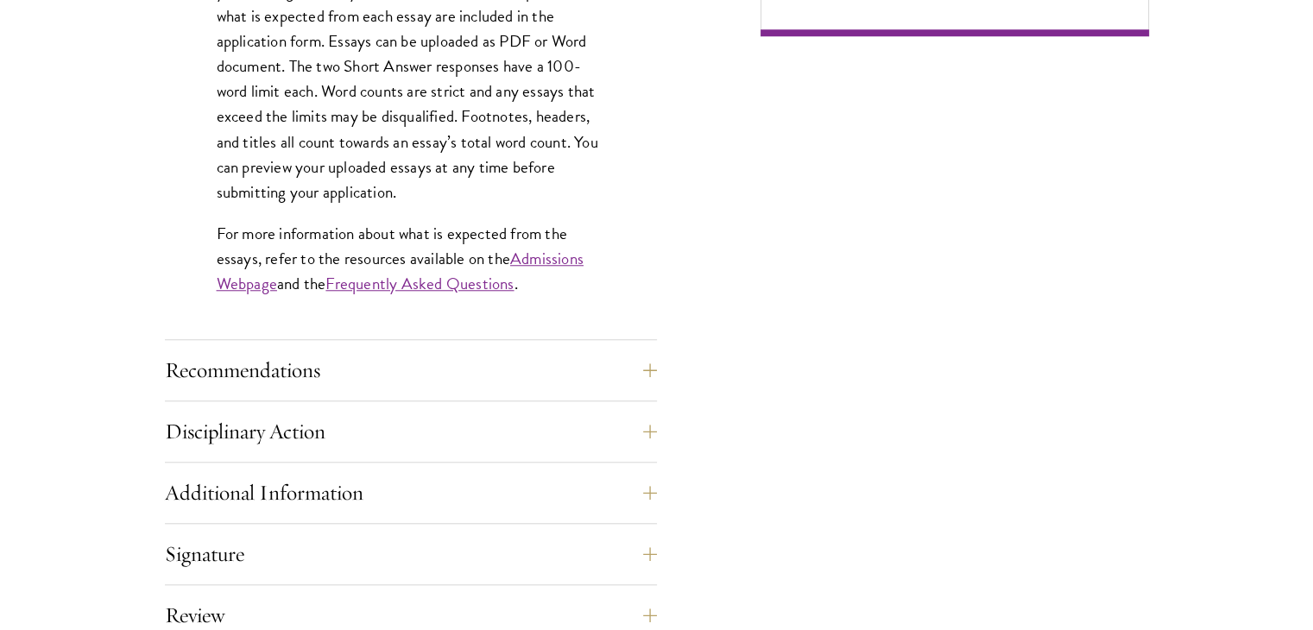
scroll to position [1553, 0]
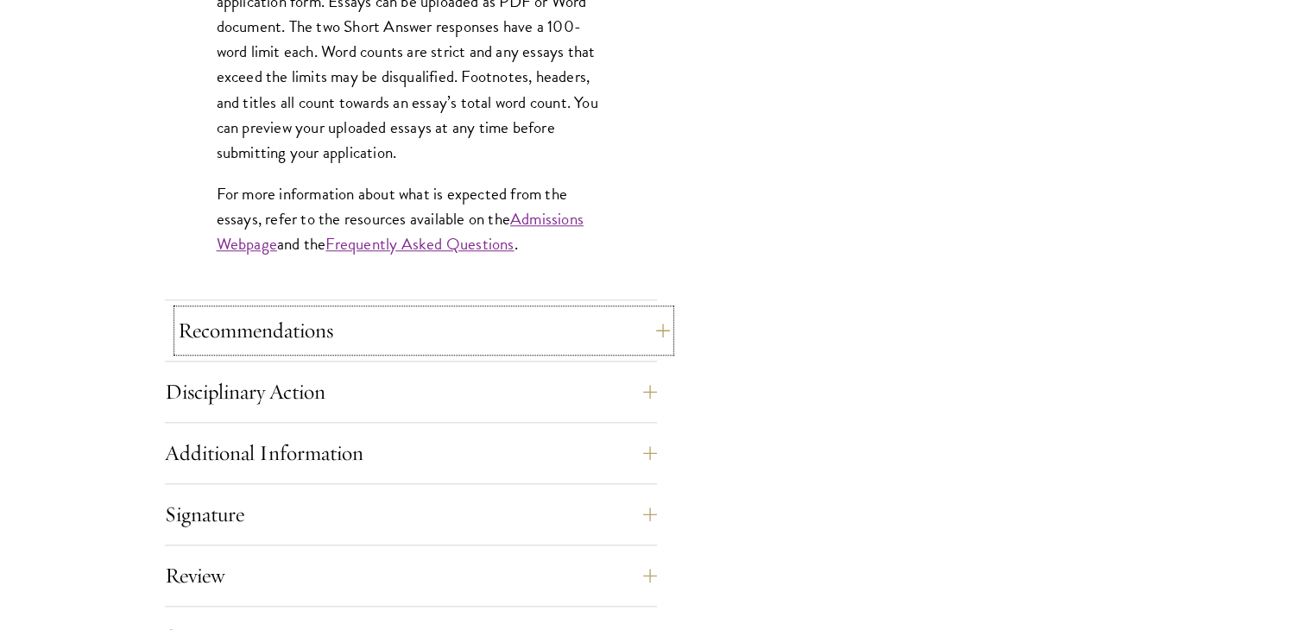
click at [620, 329] on button "Recommendations" at bounding box center [424, 330] width 492 height 41
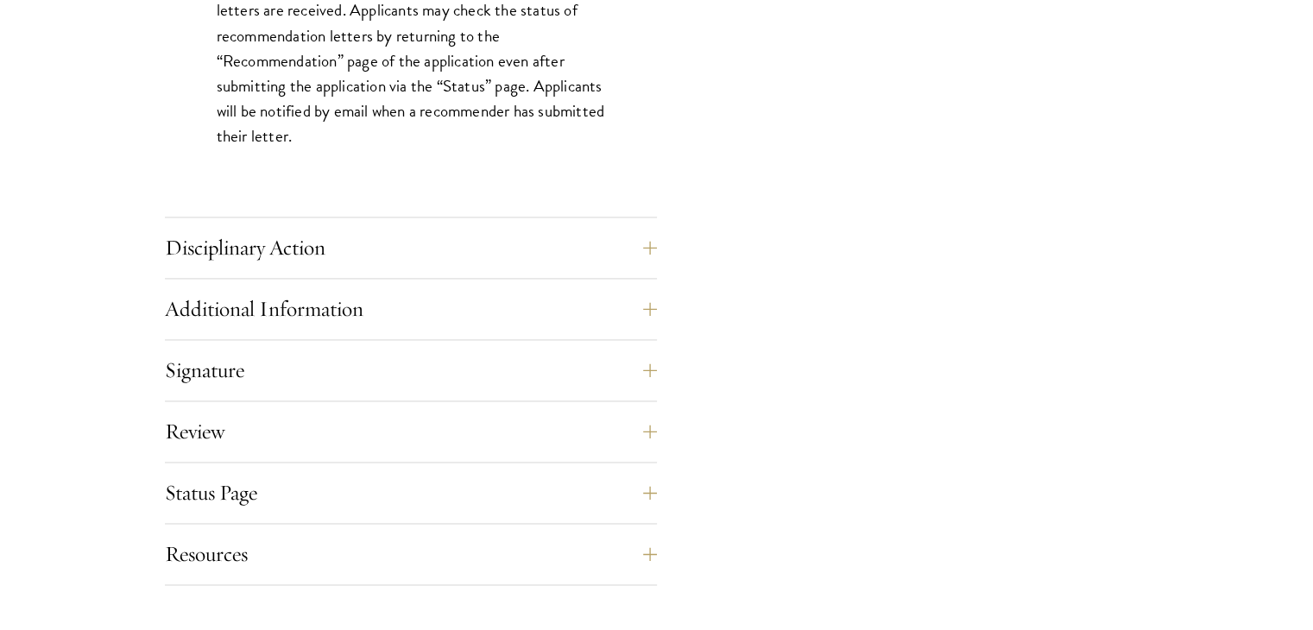
scroll to position [2589, 0]
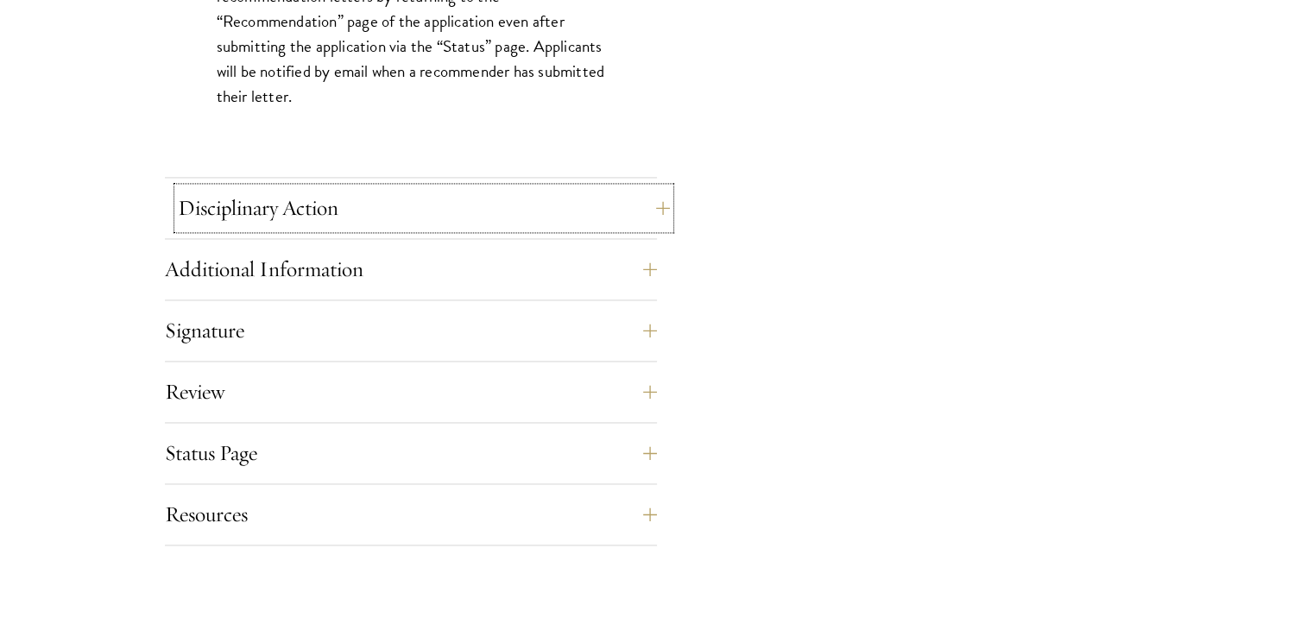
click at [632, 215] on button "Disciplinary Action" at bounding box center [424, 207] width 492 height 41
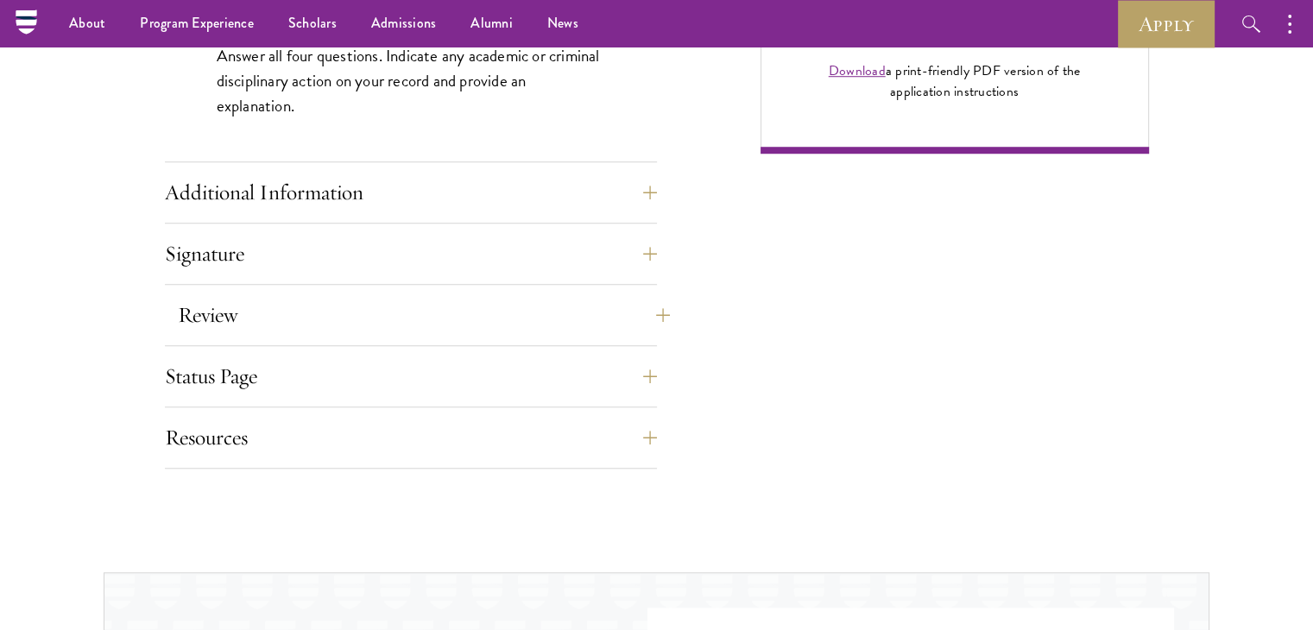
scroll to position [1208, 0]
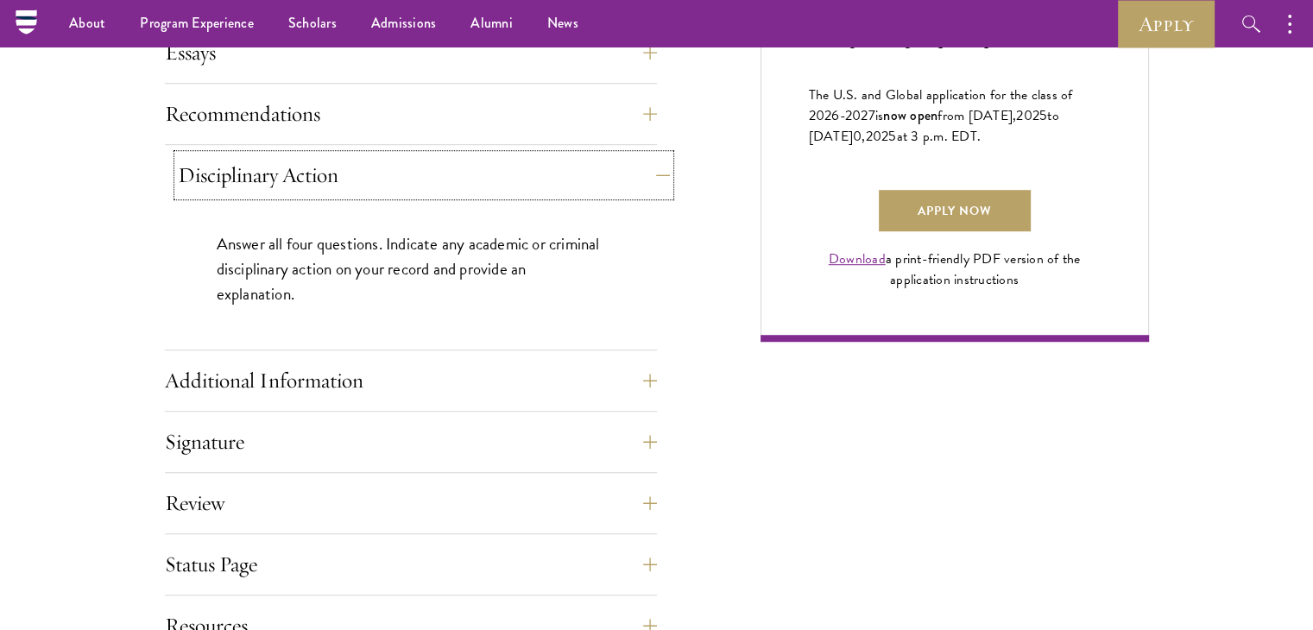
click at [639, 164] on button "Disciplinary Action" at bounding box center [424, 174] width 492 height 41
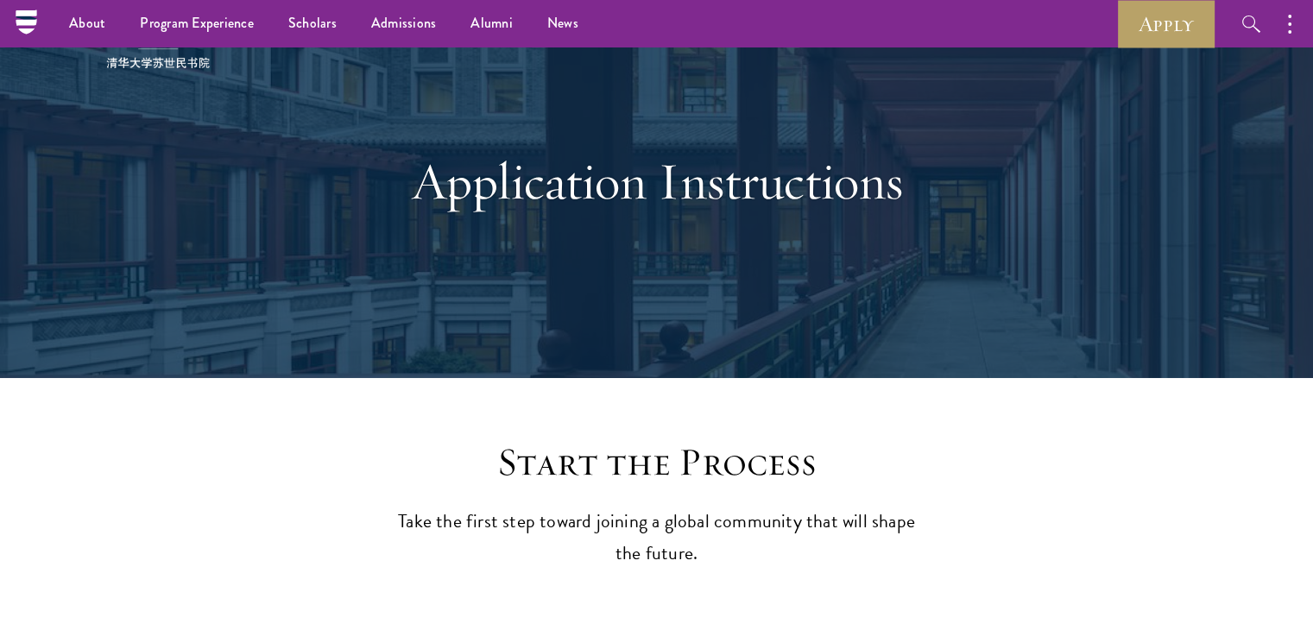
scroll to position [0, 0]
